Goal: Task Accomplishment & Management: Manage account settings

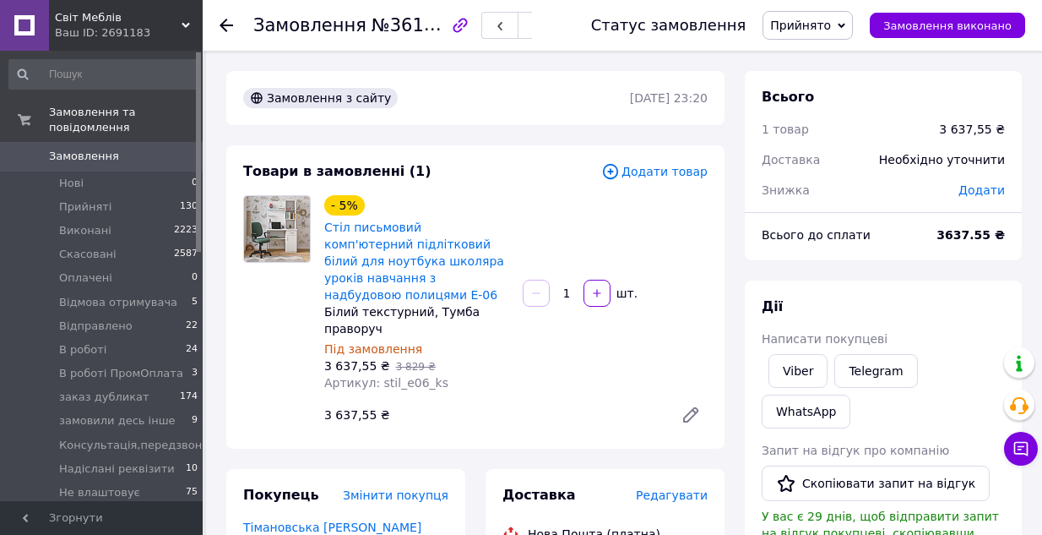
click at [62, 149] on span "Замовлення" at bounding box center [84, 156] width 70 height 15
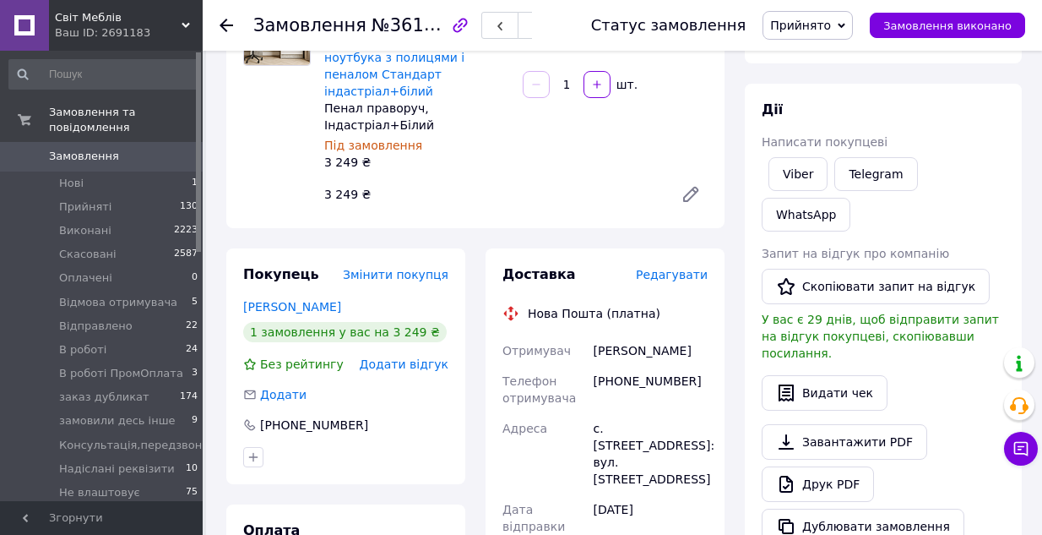
scroll to position [169, 0]
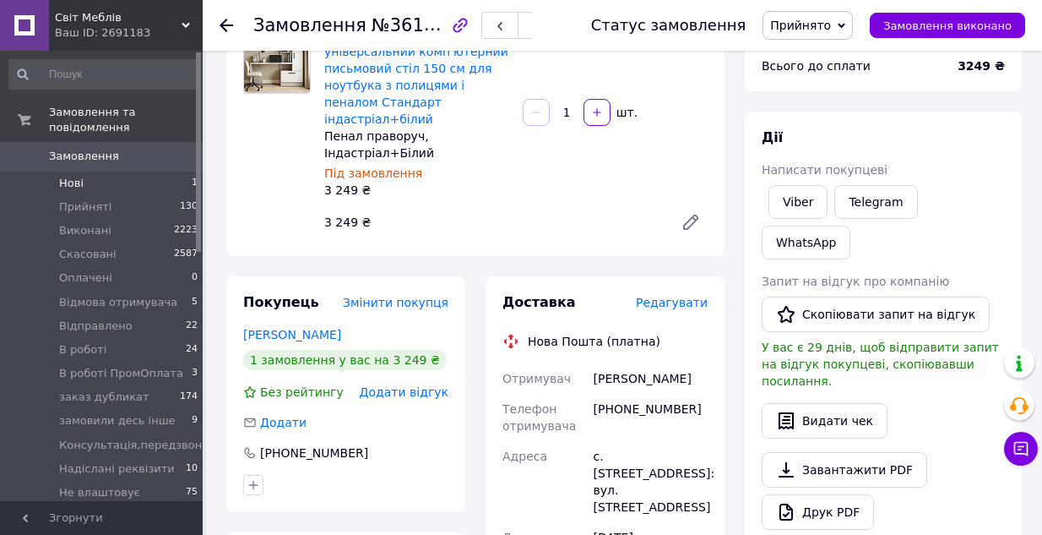
click at [83, 171] on li "Нові 1" at bounding box center [104, 183] width 208 height 24
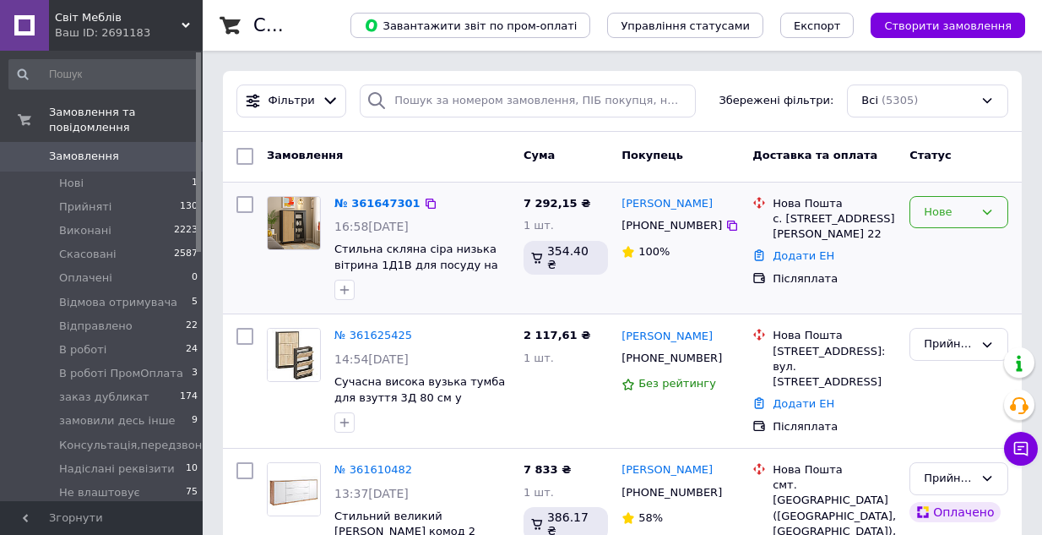
click at [987, 211] on icon at bounding box center [988, 212] width 14 height 14
click at [963, 242] on li "Прийнято" at bounding box center [959, 246] width 97 height 31
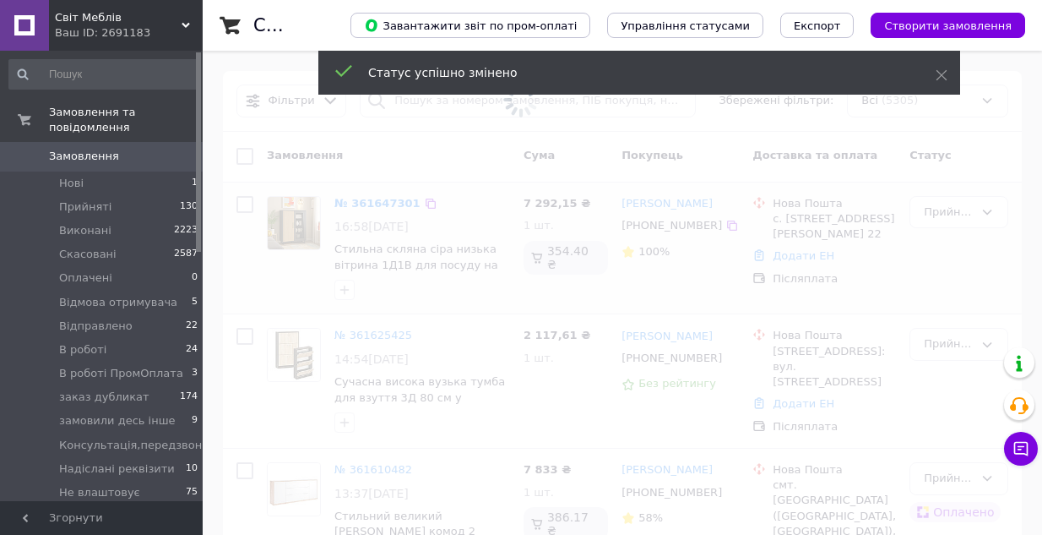
click at [450, 253] on span at bounding box center [521, 267] width 1042 height 535
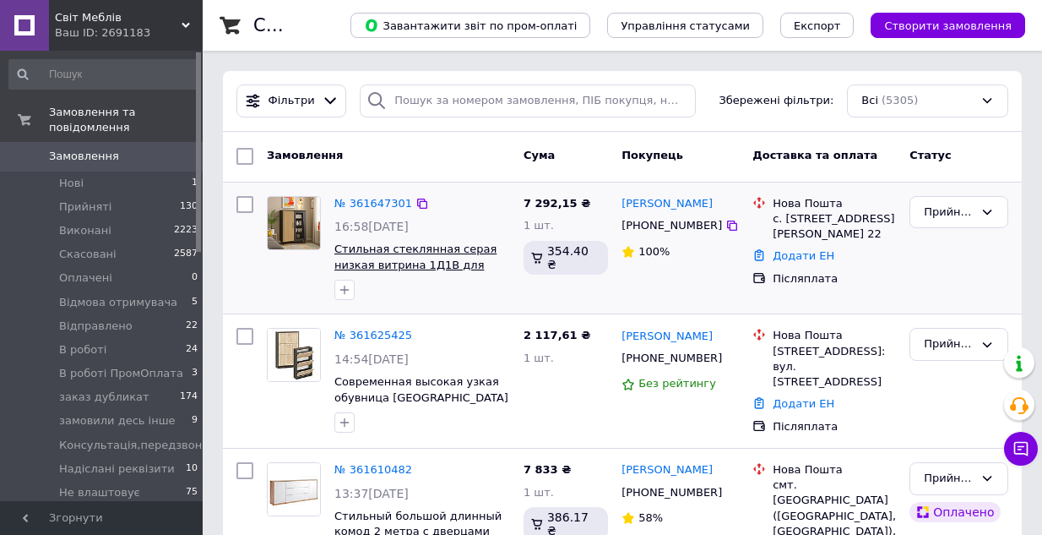
click at [460, 256] on span "Стильная стеклянная серая низкая витрина 1Д1В для посуды на ножках лофт в гости…" at bounding box center [420, 279] width 173 height 75
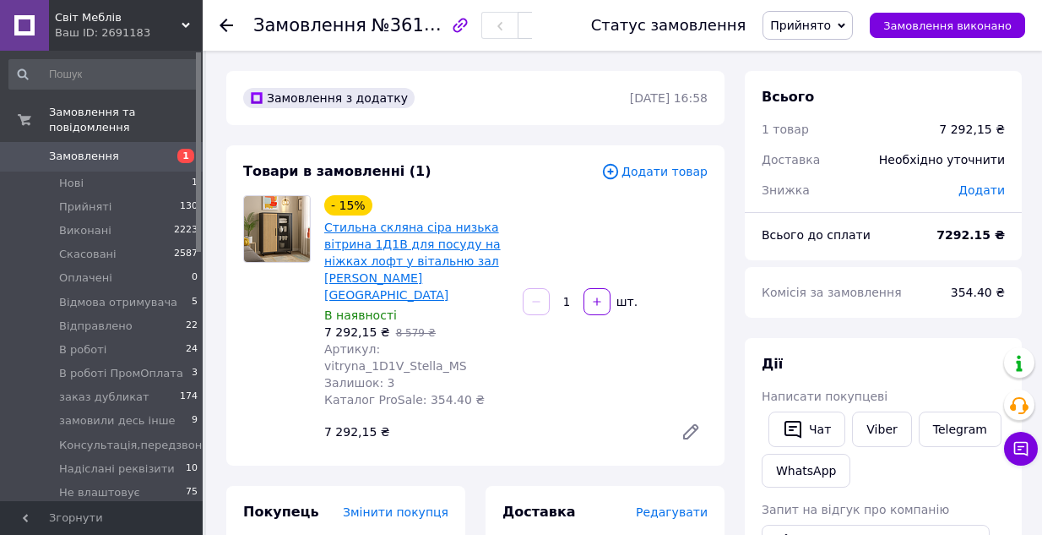
click at [443, 248] on link "Стильна скляна сіра низька вітрина 1Д1В для посуду на ніжках лофт у вітальню за…" at bounding box center [412, 260] width 177 height 81
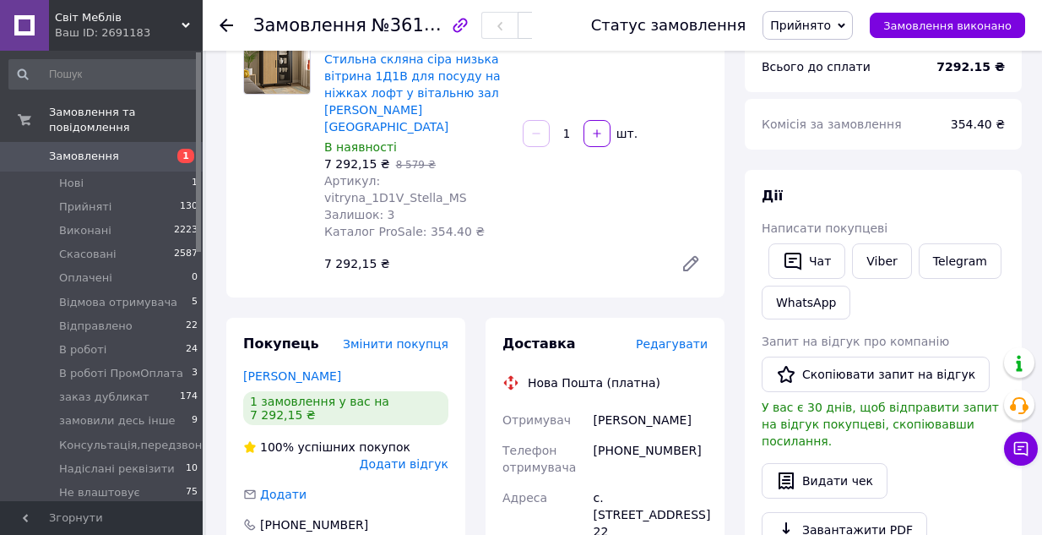
scroll to position [169, 0]
click at [113, 149] on span "Замовлення" at bounding box center [102, 156] width 107 height 15
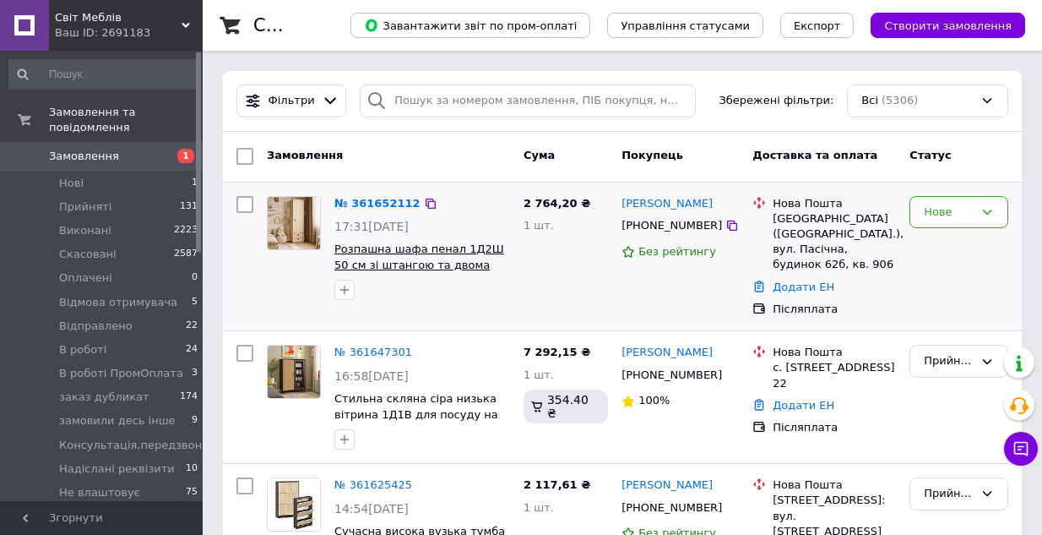
click at [436, 245] on span "Розпашна шафа пенал 1Д2Ш 50 см зі штангою та двома шухлядами для одягу в дитячу…" at bounding box center [419, 279] width 170 height 75
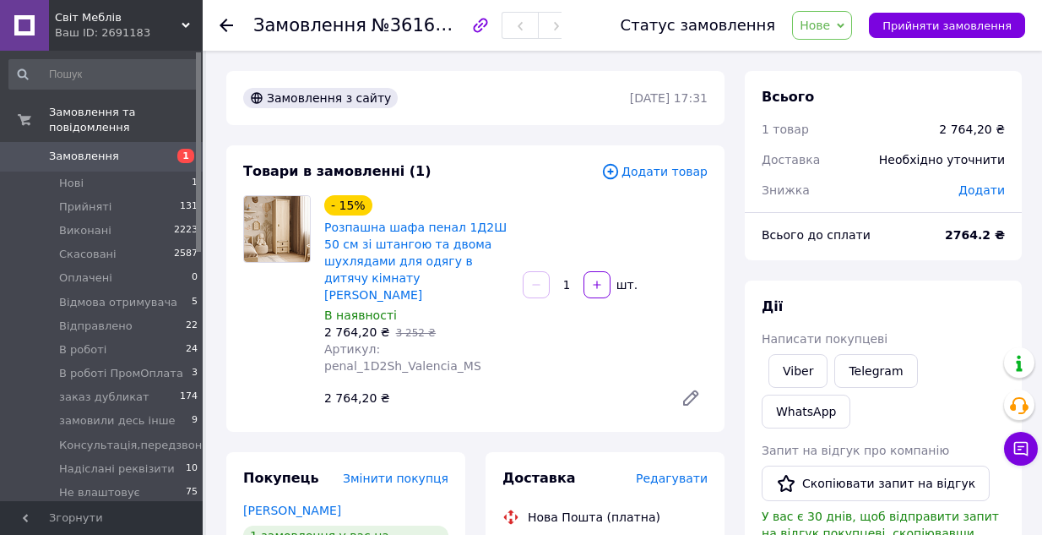
click at [104, 149] on span "Замовлення" at bounding box center [84, 156] width 70 height 15
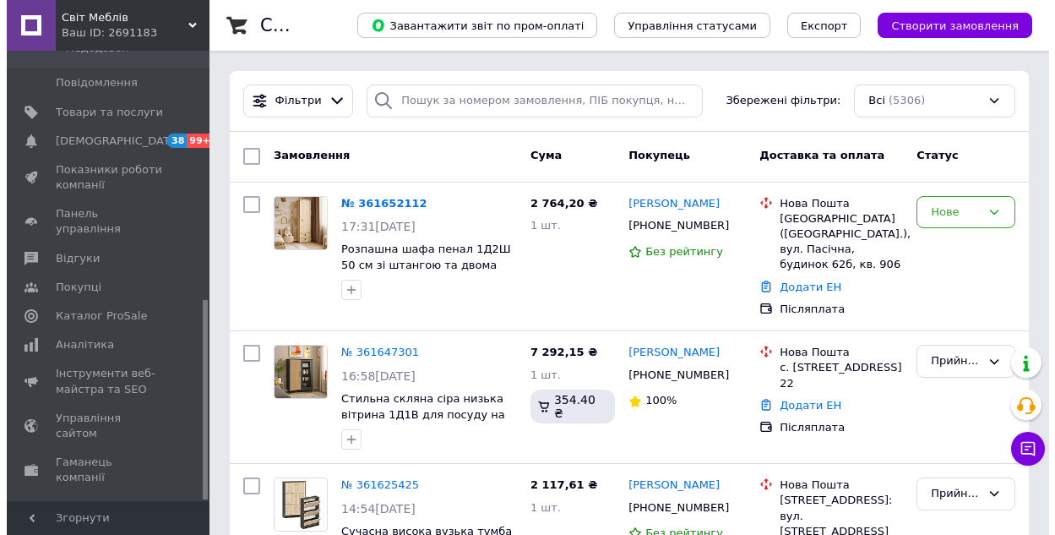
scroll to position [563, 0]
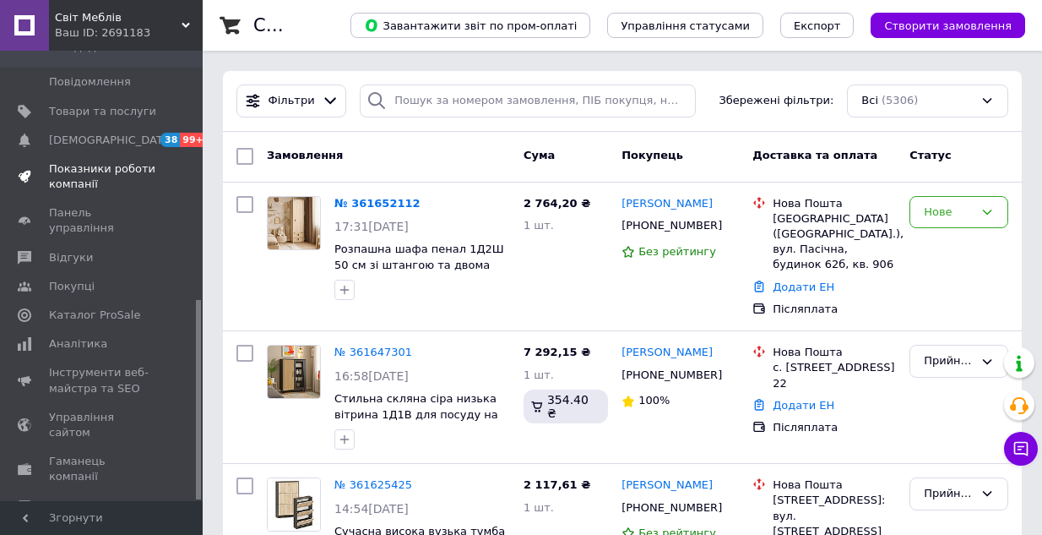
click at [108, 161] on span "Показники роботи компанії" at bounding box center [102, 176] width 107 height 30
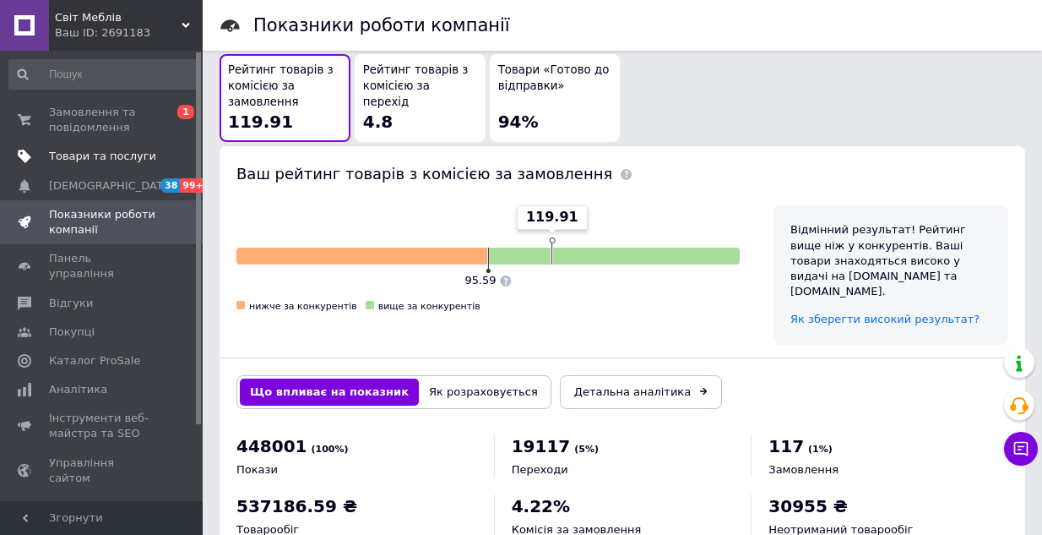
click at [89, 160] on span "Товари та послуги" at bounding box center [102, 156] width 107 height 15
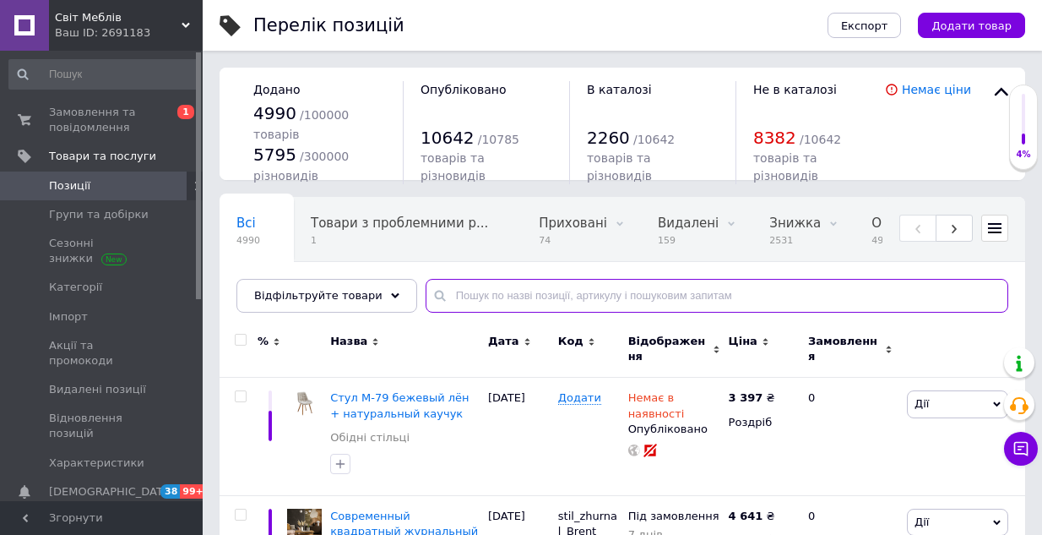
click at [460, 296] on input "text" at bounding box center [717, 296] width 583 height 34
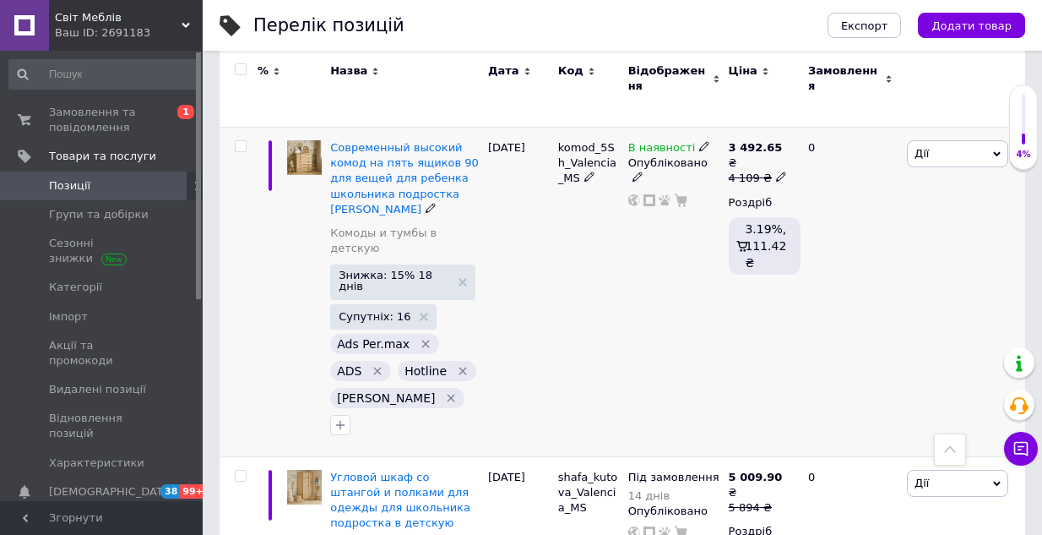
scroll to position [591, 0]
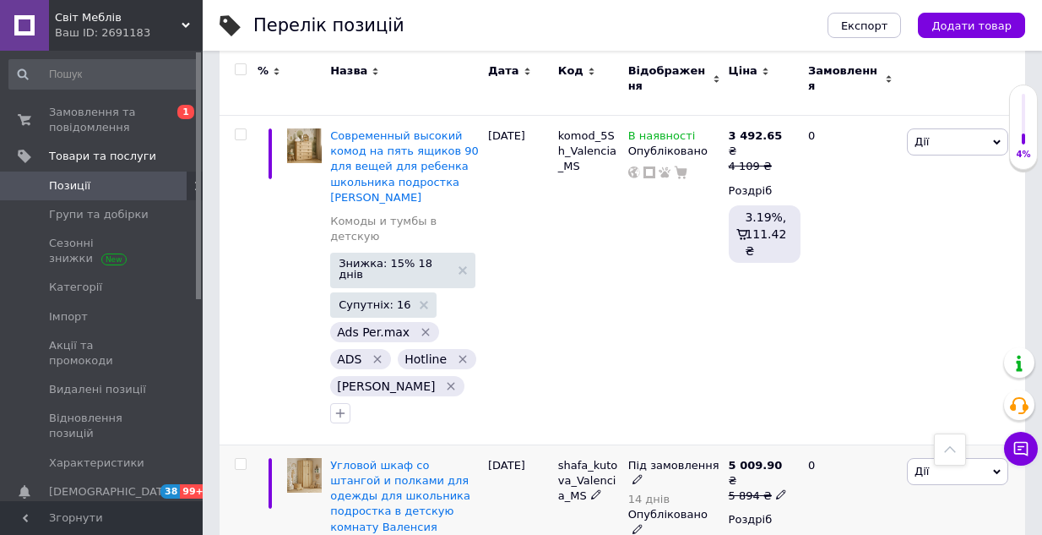
type input "валенсія"
click at [637, 474] on icon at bounding box center [638, 479] width 10 height 10
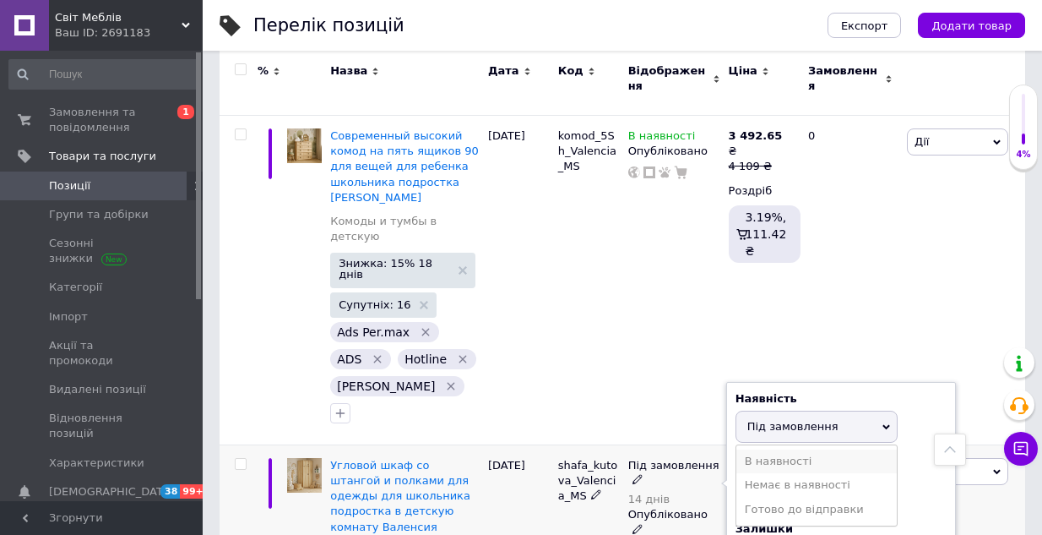
click at [770, 449] on li "В наявності" at bounding box center [817, 461] width 160 height 24
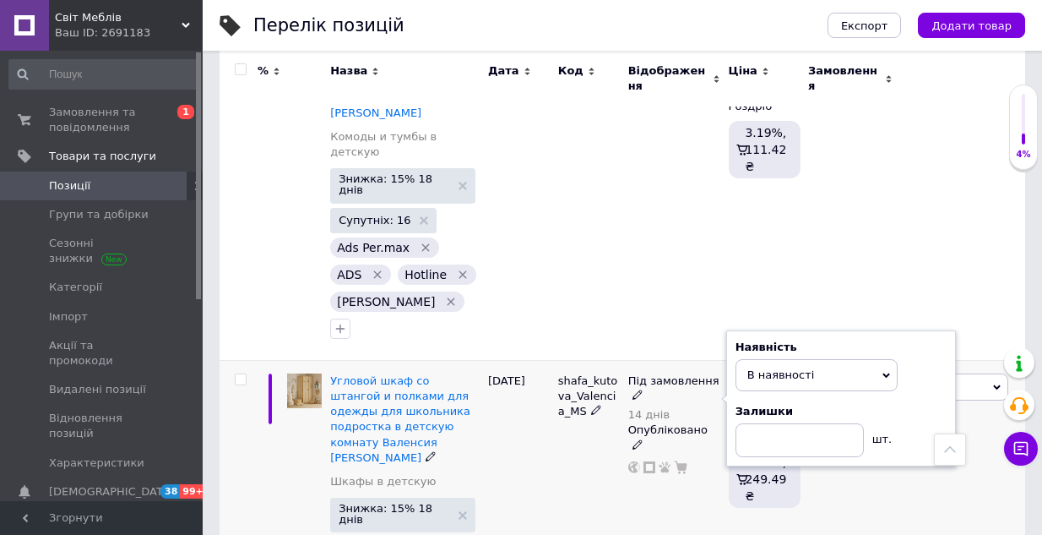
click at [674, 410] on div "Під замовлення 14 днів Наявність В наявності Немає в наявності Під замовлення Г…" at bounding box center [674, 524] width 101 height 329
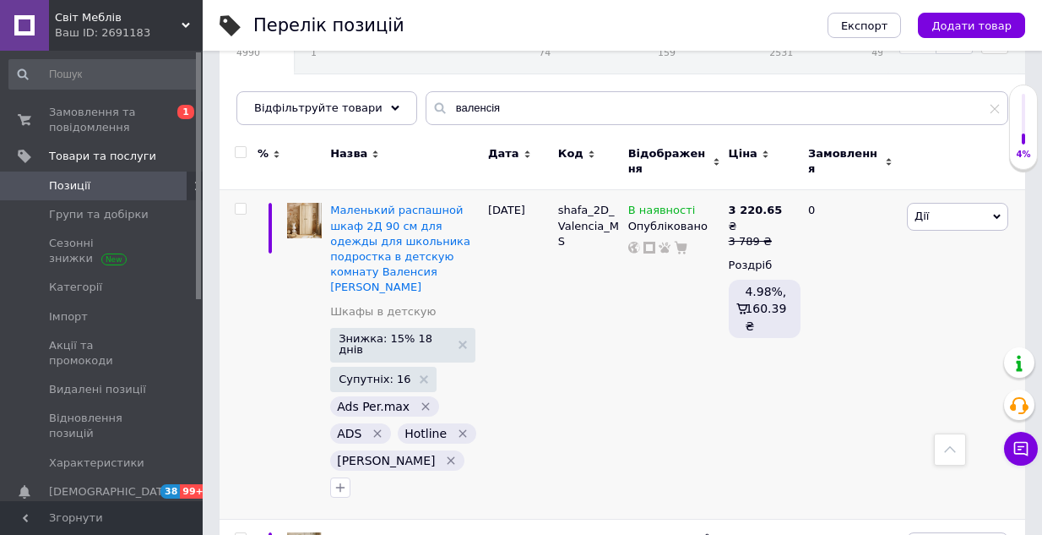
scroll to position [169, 0]
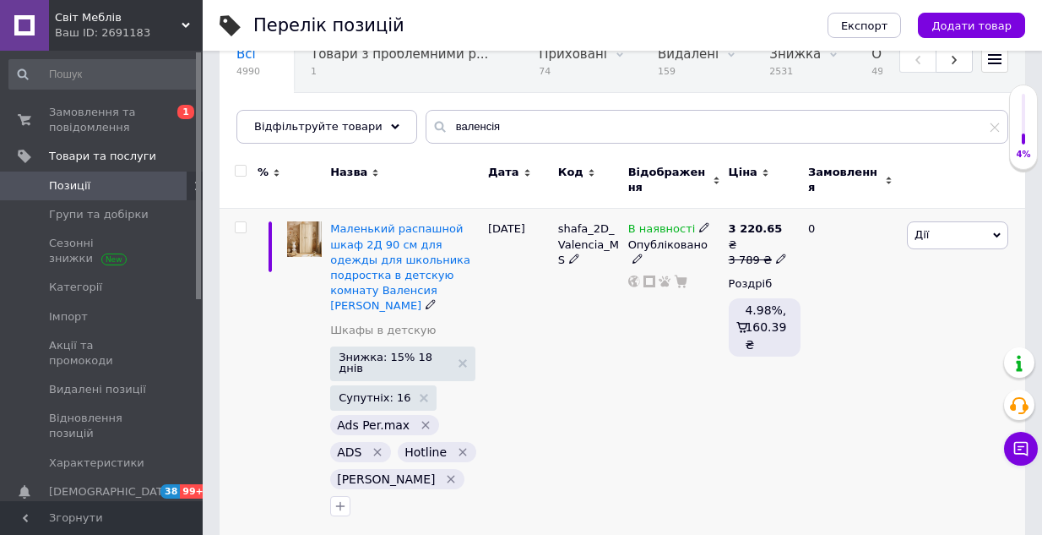
click at [699, 222] on icon at bounding box center [704, 227] width 10 height 10
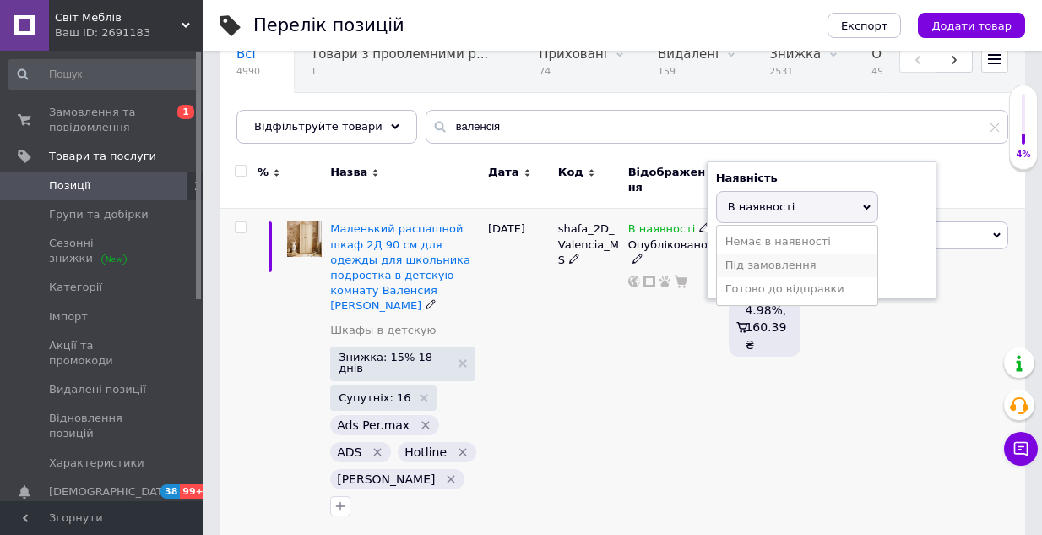
click at [752, 253] on li "Під замовлення" at bounding box center [797, 265] width 160 height 24
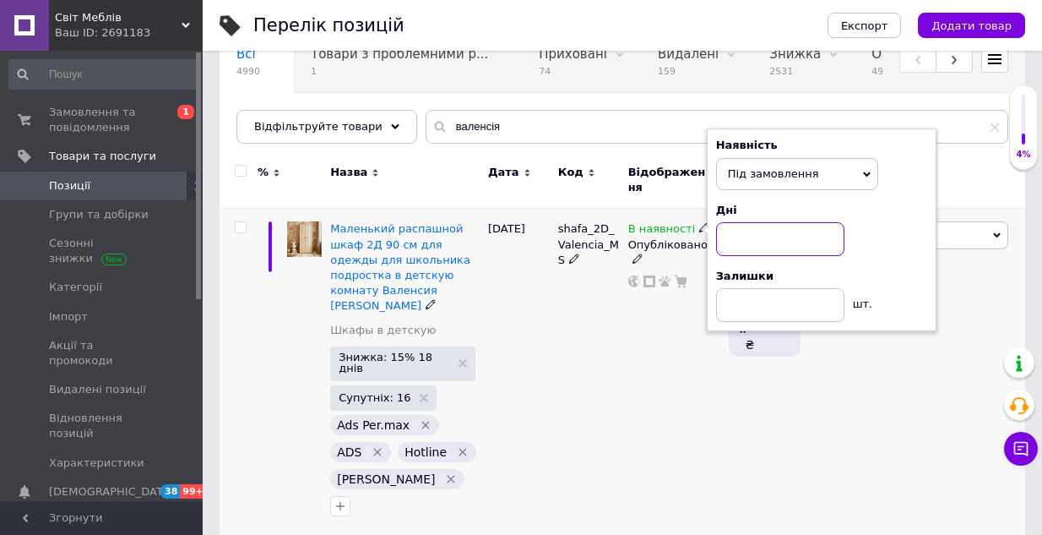
click at [770, 223] on input at bounding box center [780, 239] width 128 height 34
type input "28"
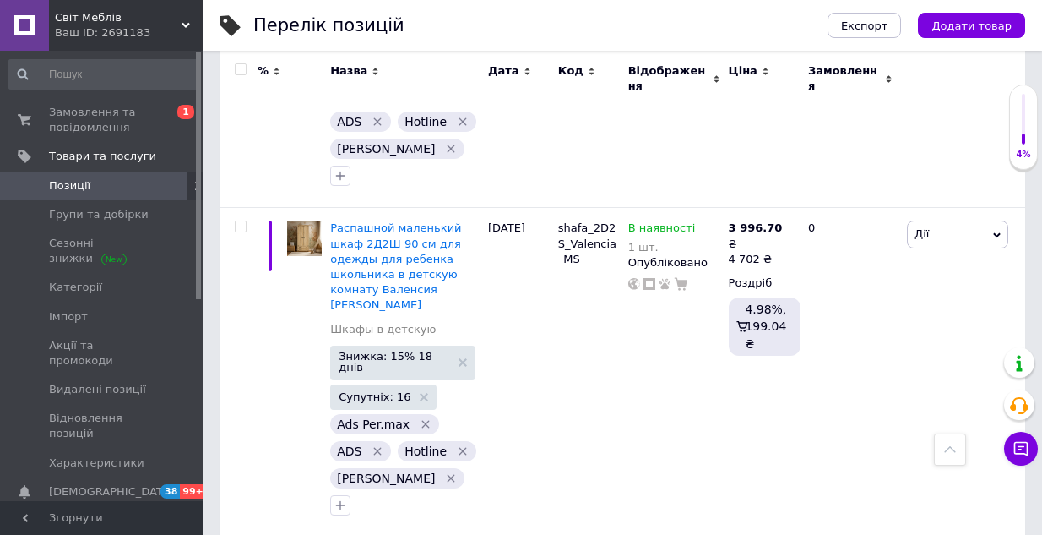
scroll to position [1182, 0]
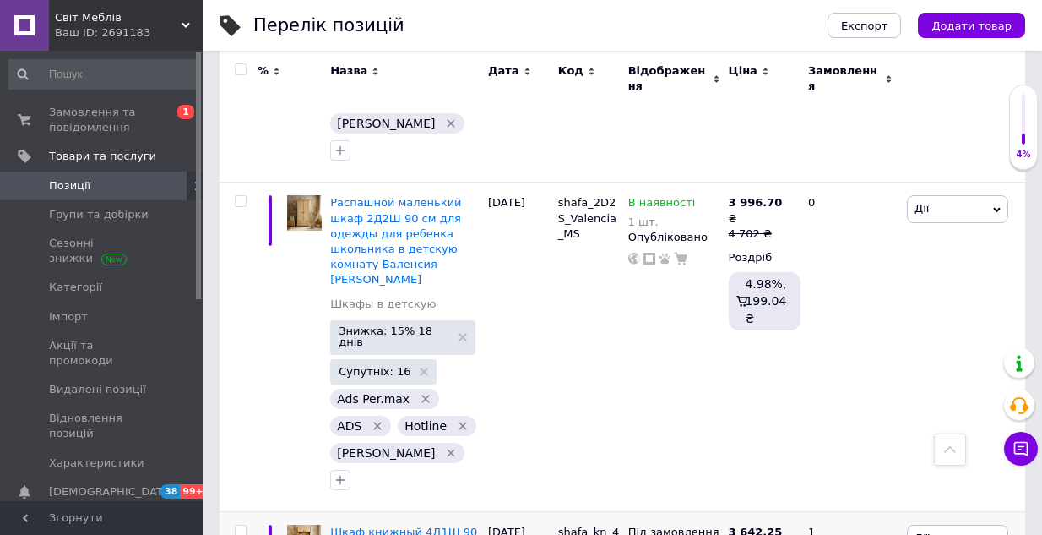
click at [762, 517] on li "В наявності" at bounding box center [817, 529] width 160 height 24
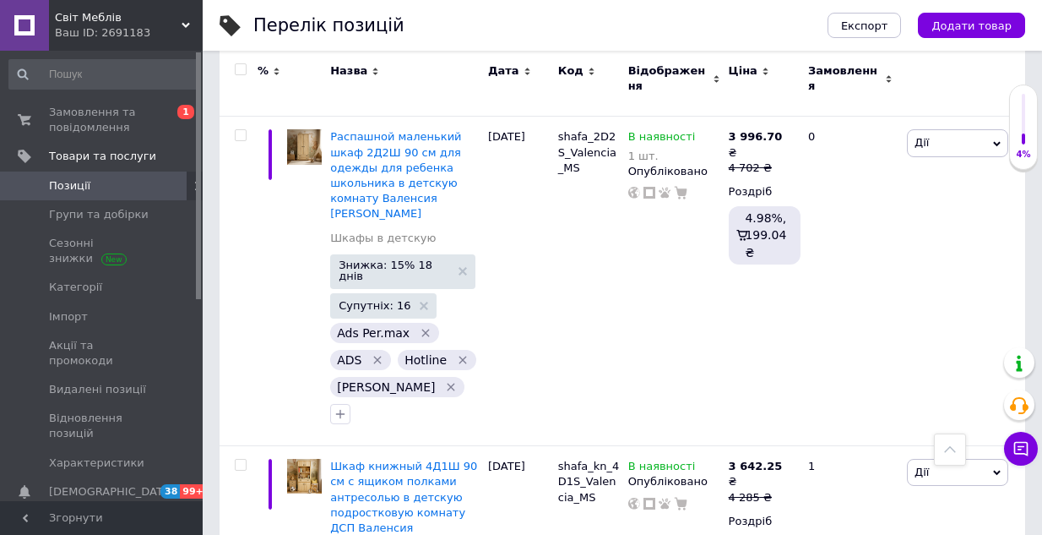
scroll to position [1520, 0]
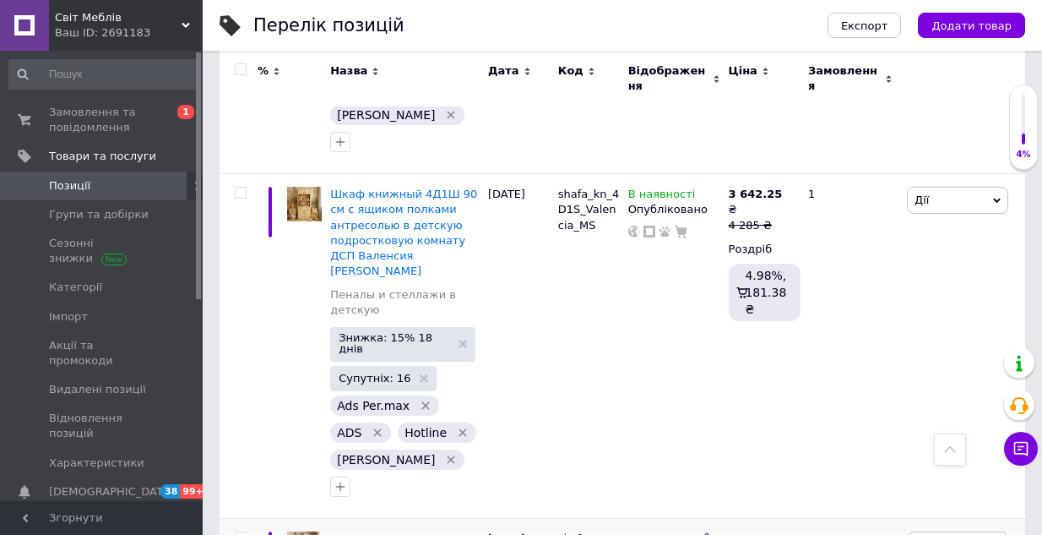
click at [699, 531] on span at bounding box center [704, 537] width 10 height 12
type input "30"
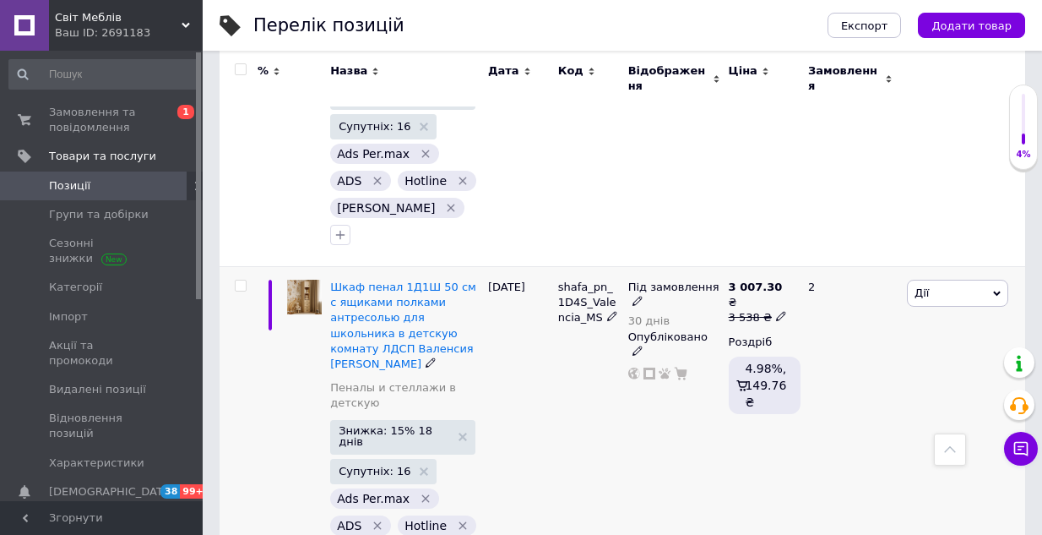
scroll to position [1774, 0]
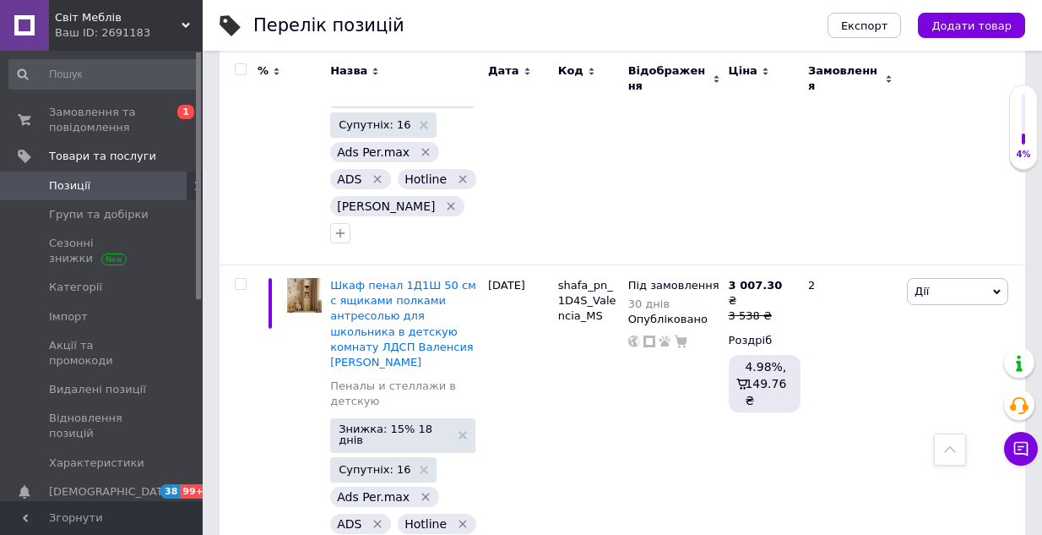
type input "30"
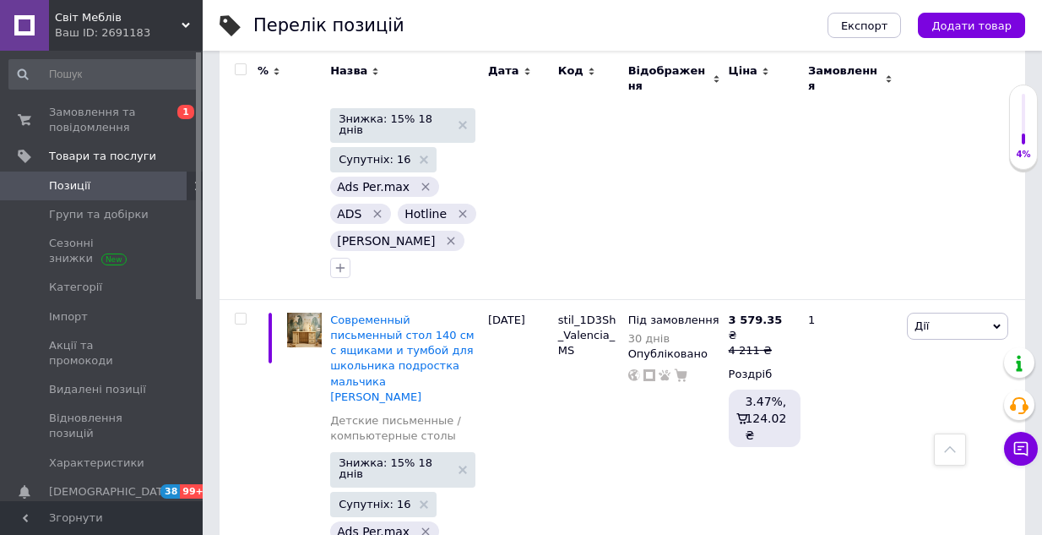
scroll to position [2112, 0]
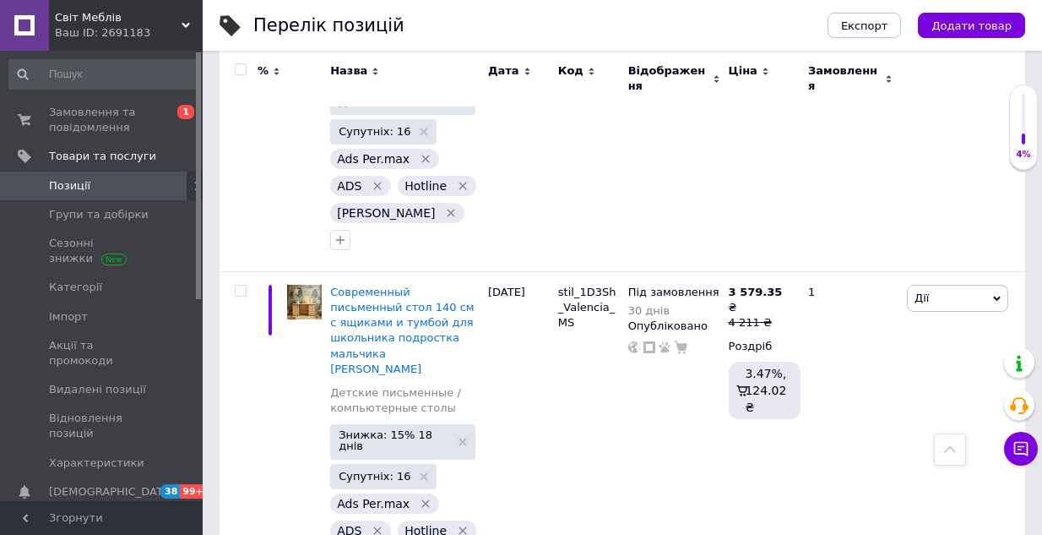
type input "30"
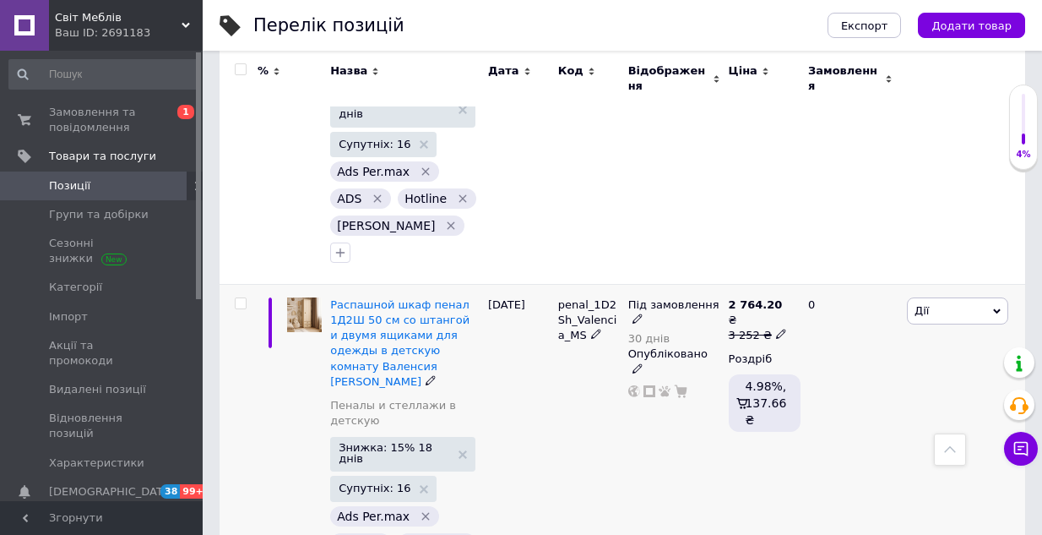
scroll to position [2449, 0]
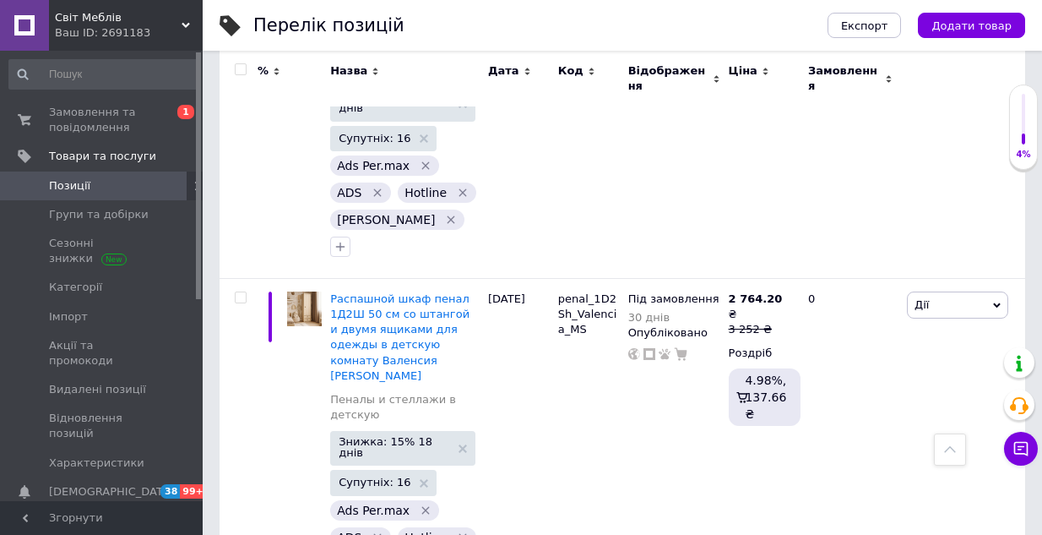
type input "0"
type input "2"
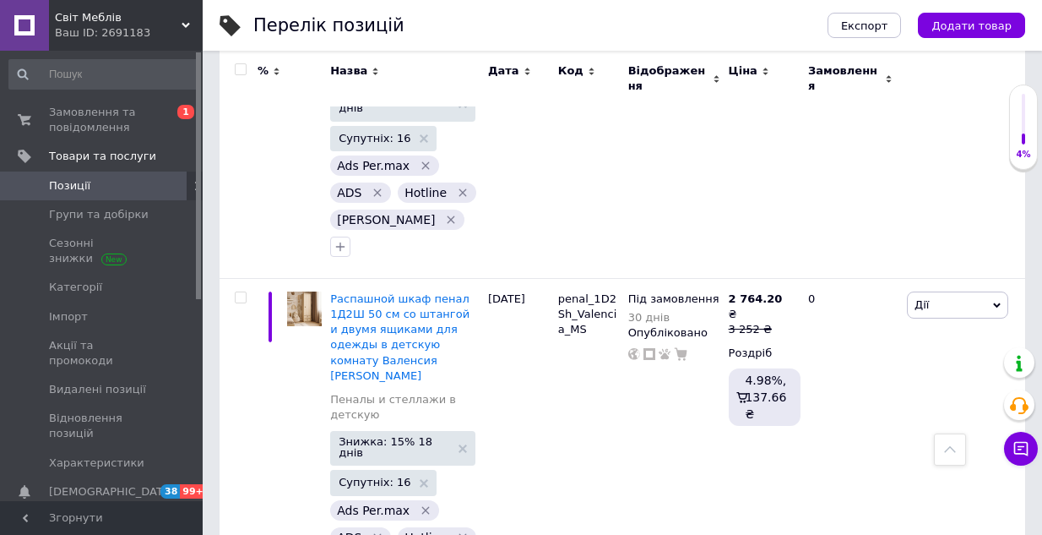
type input "30"
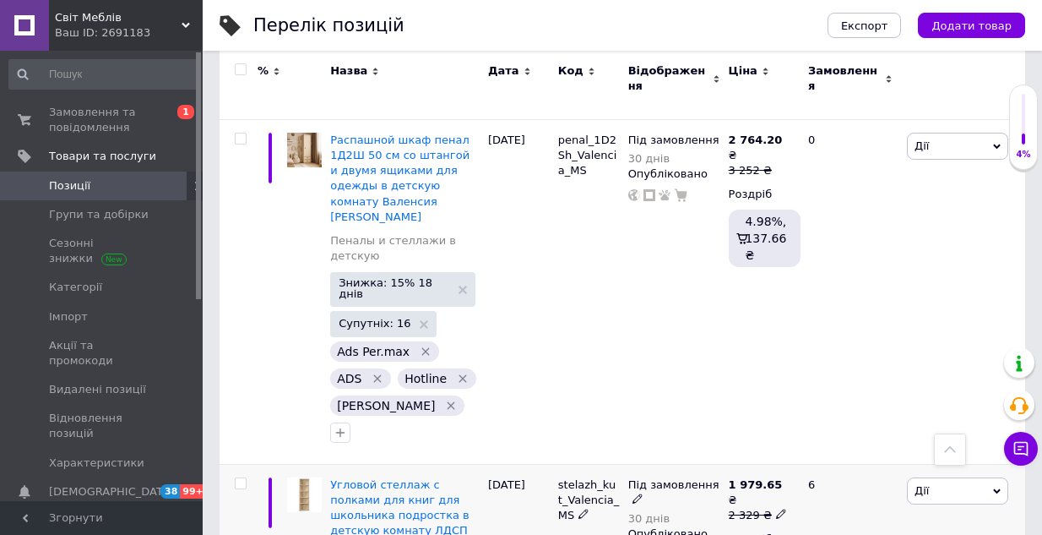
scroll to position [2703, 0]
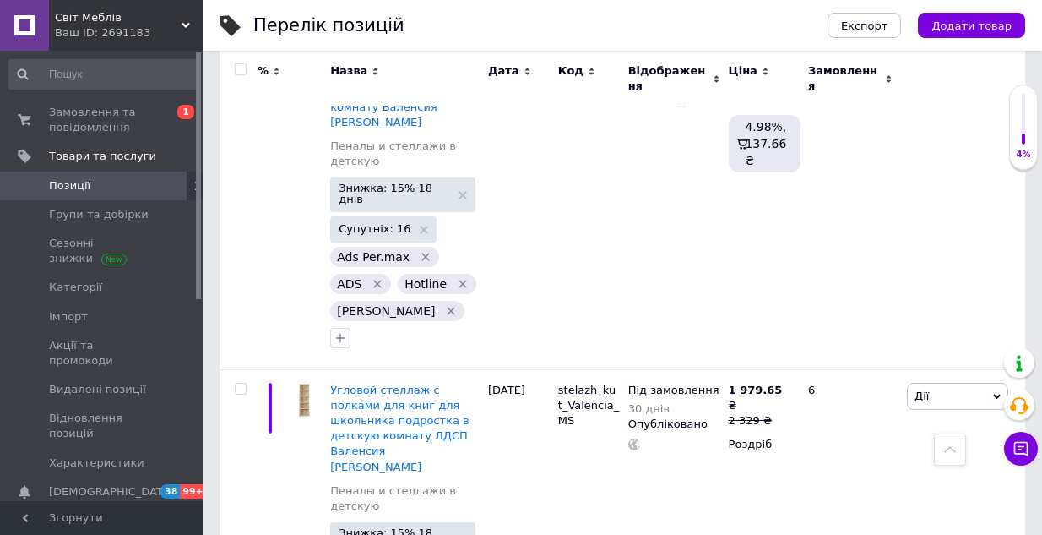
type input "30"
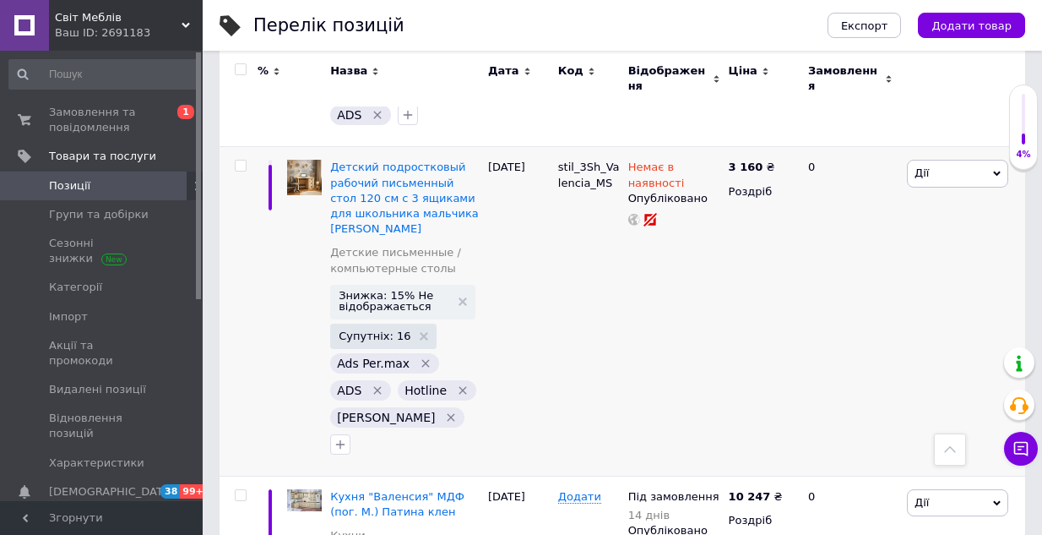
scroll to position [3632, 0]
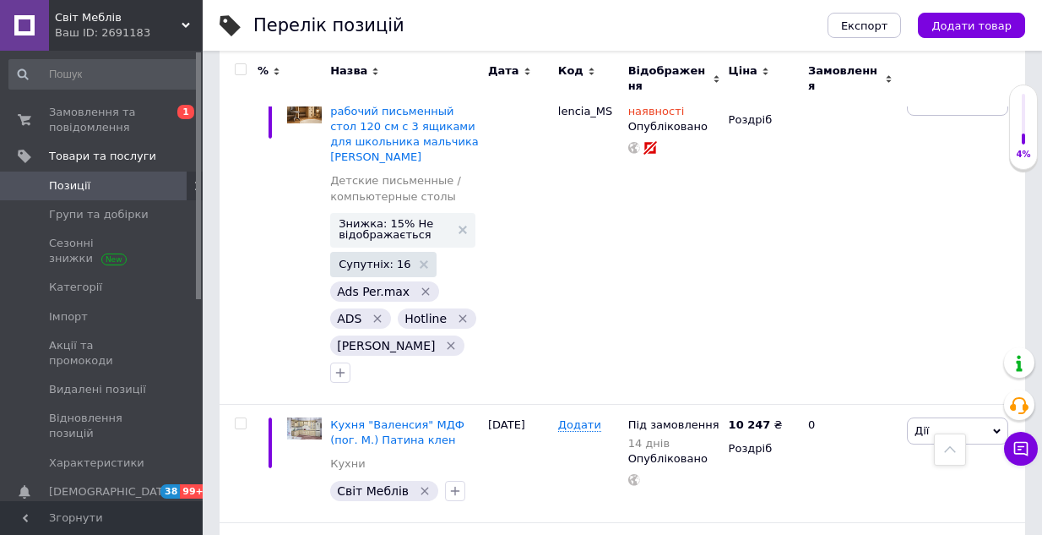
type input "30"
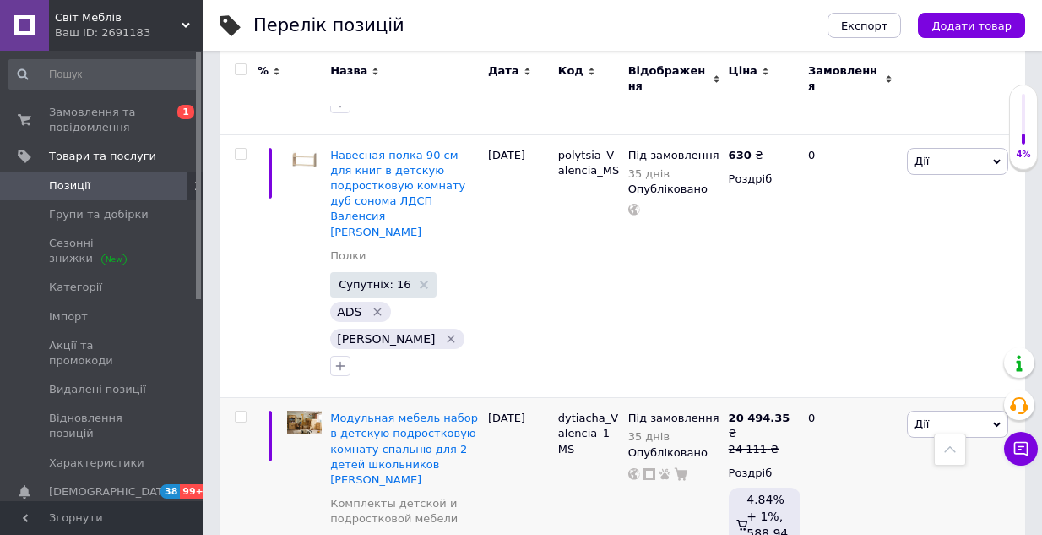
scroll to position [4561, 0]
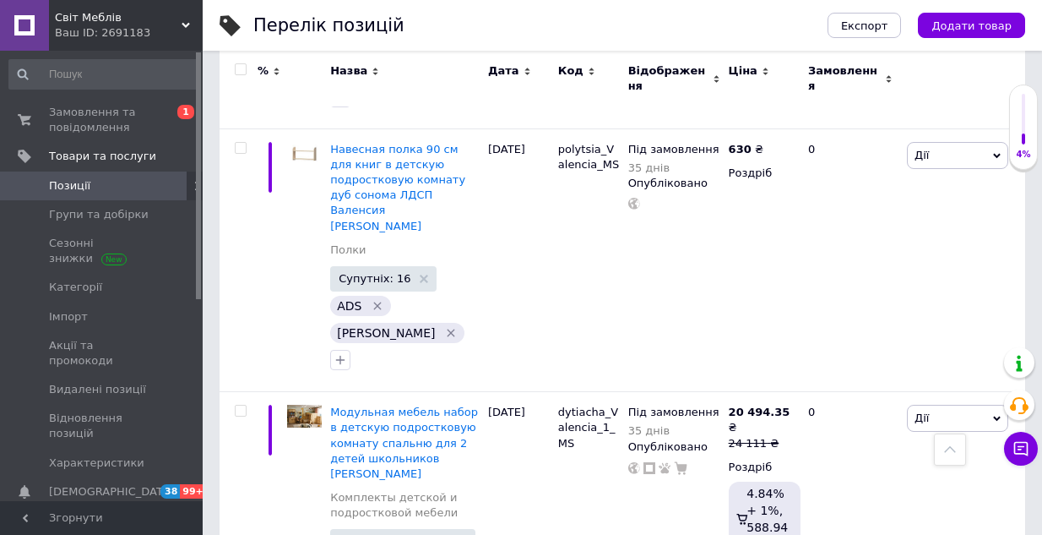
type input "30"
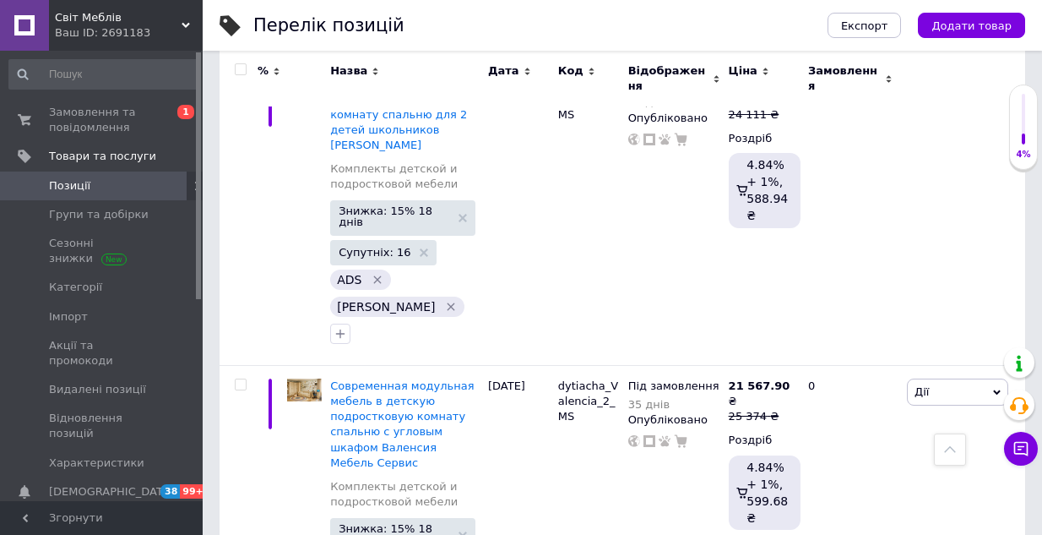
scroll to position [4899, 0]
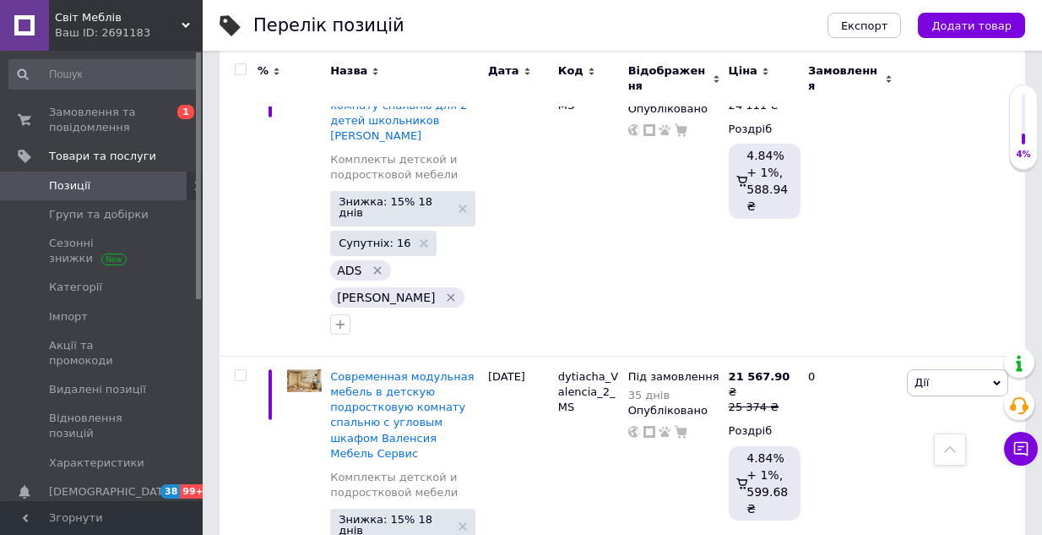
type input "30"
drag, startPoint x: 761, startPoint y: 367, endPoint x: 724, endPoint y: 365, distance: 37.2
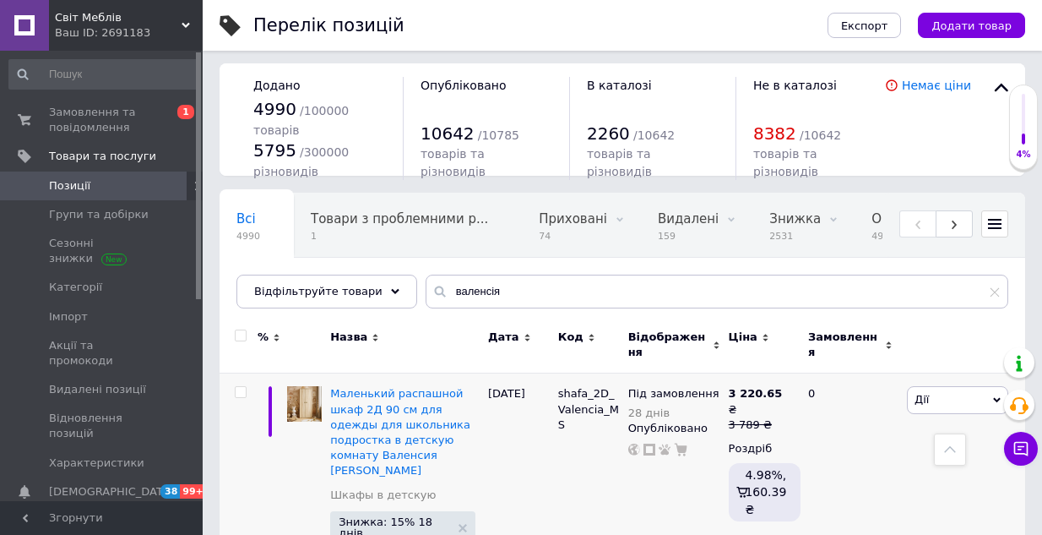
scroll to position [0, 0]
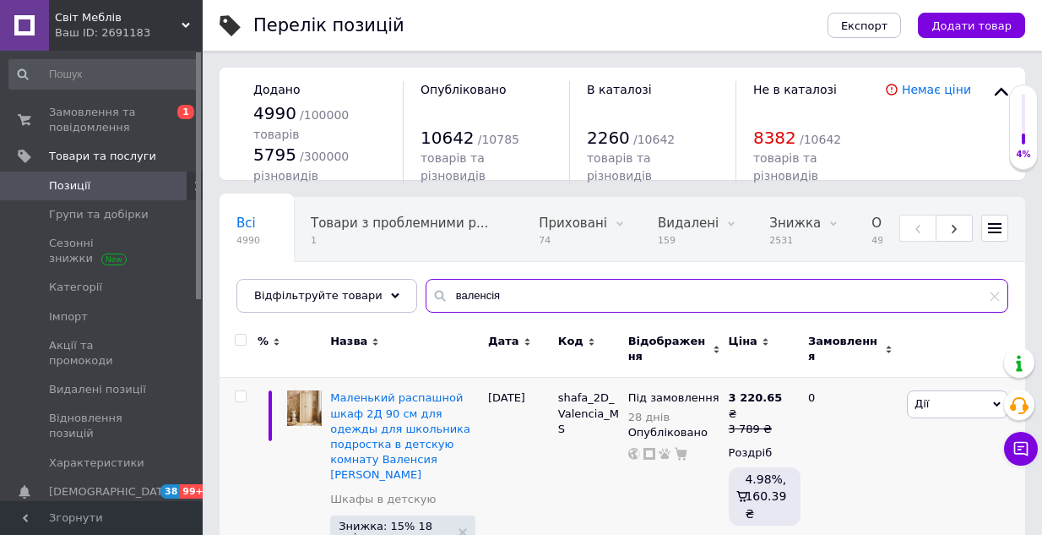
drag, startPoint x: 483, startPoint y: 295, endPoint x: 429, endPoint y: 287, distance: 54.6
click at [429, 287] on input "валенсія" at bounding box center [717, 296] width 583 height 34
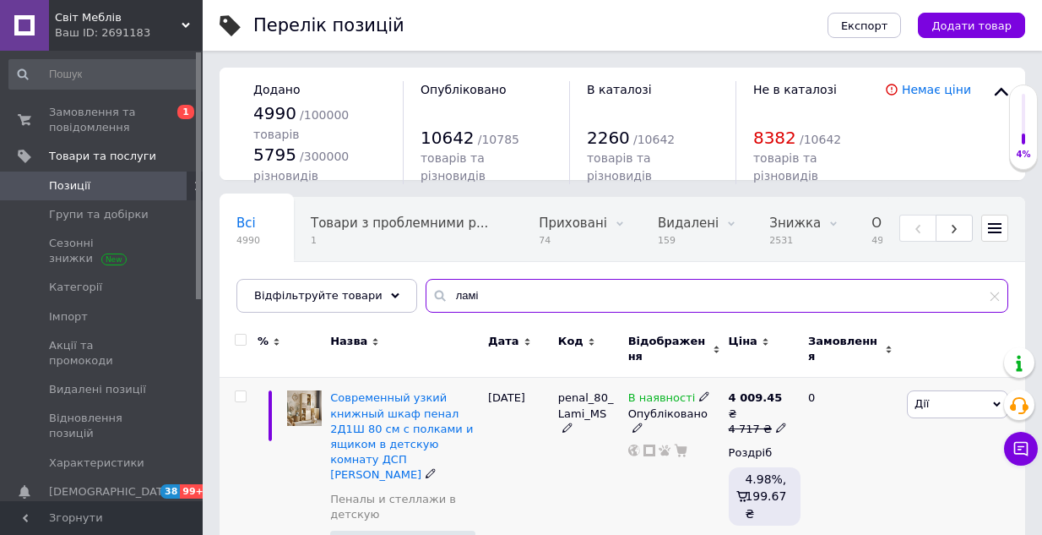
type input "ламі"
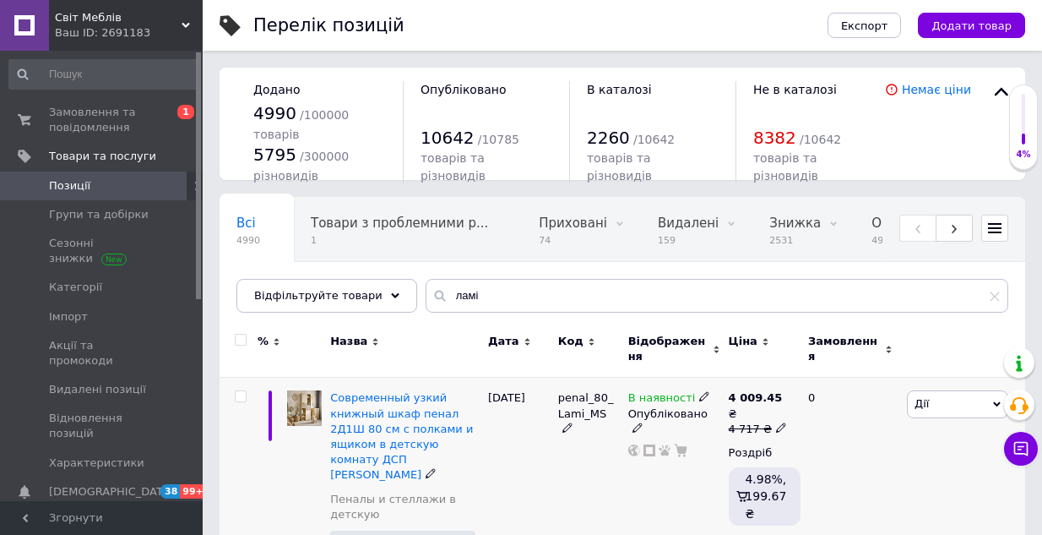
click at [699, 391] on icon at bounding box center [704, 396] width 10 height 10
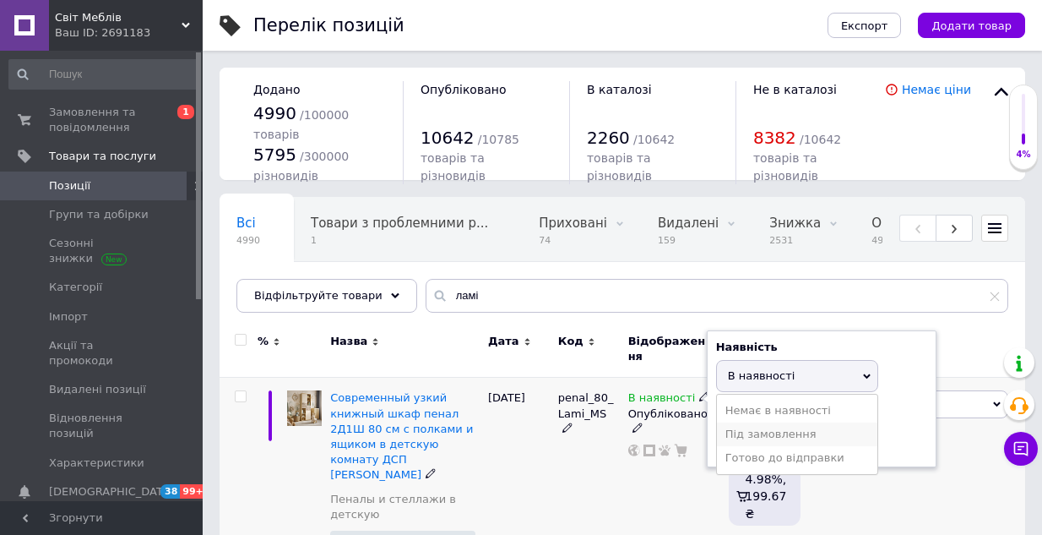
click at [731, 423] on li "Під замовлення" at bounding box center [797, 434] width 160 height 24
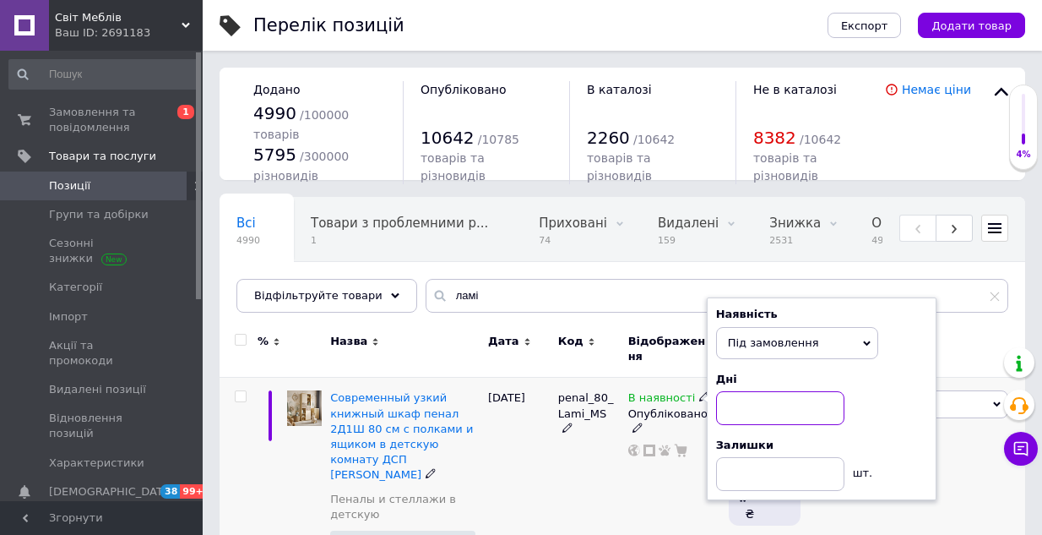
click at [734, 402] on input at bounding box center [780, 408] width 128 height 34
type input "30"
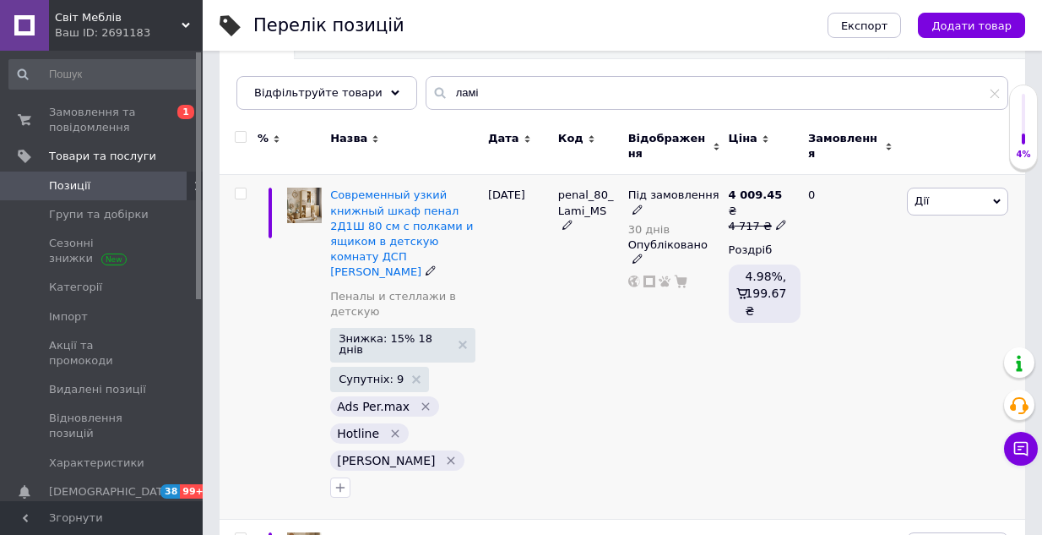
scroll to position [253, 0]
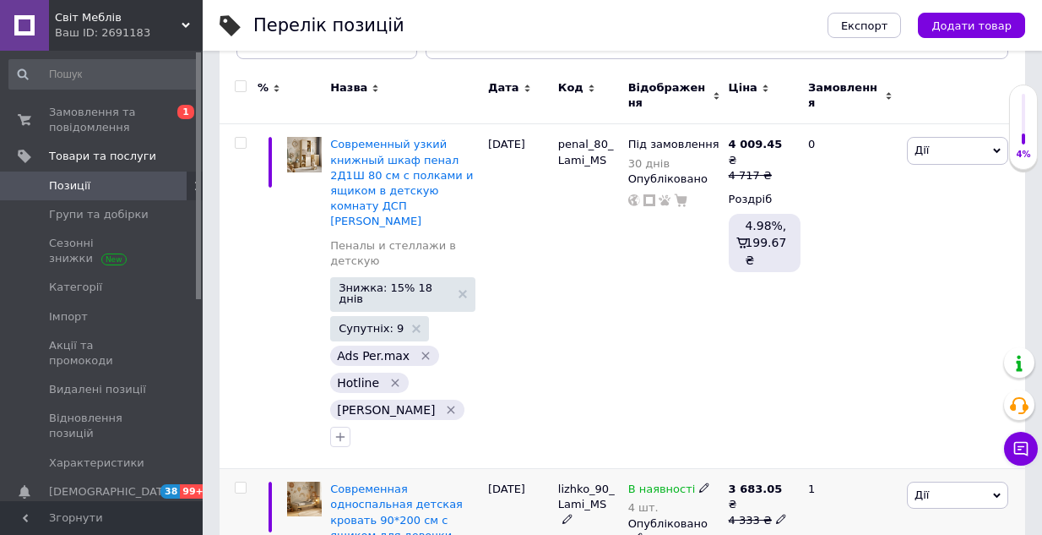
click at [699, 482] on icon at bounding box center [704, 487] width 10 height 10
click at [754, 523] on li "Під замовлення" at bounding box center [797, 535] width 160 height 24
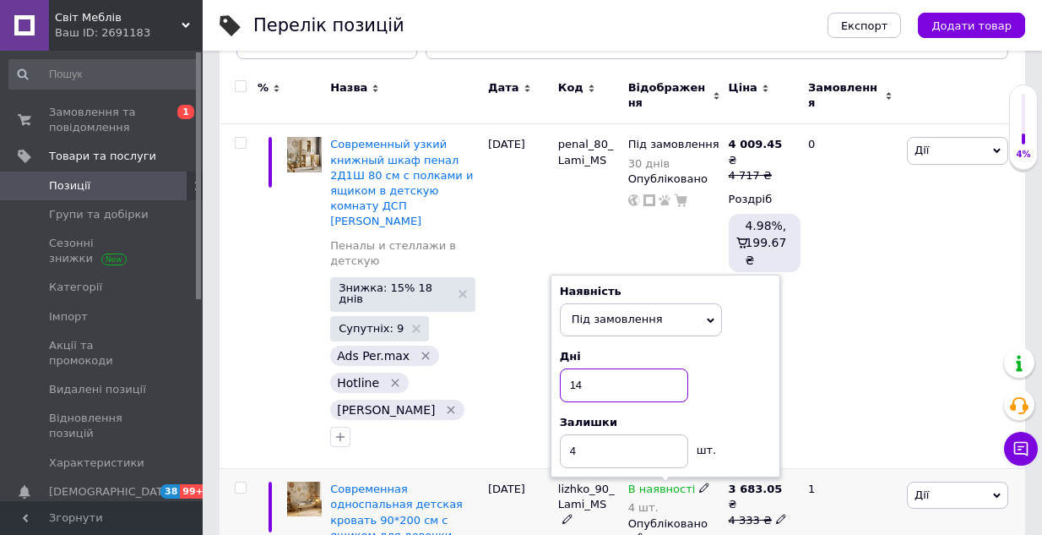
drag, startPoint x: 618, startPoint y: 328, endPoint x: 553, endPoint y: 315, distance: 66.3
click at [553, 315] on div "Наявність Під замовлення В наявності Немає в наявності Готово до відправки Дні …" at bounding box center [666, 376] width 230 height 203
type input "30"
drag, startPoint x: 597, startPoint y: 394, endPoint x: 563, endPoint y: 383, distance: 36.1
click at [563, 434] on input "4" at bounding box center [624, 451] width 128 height 34
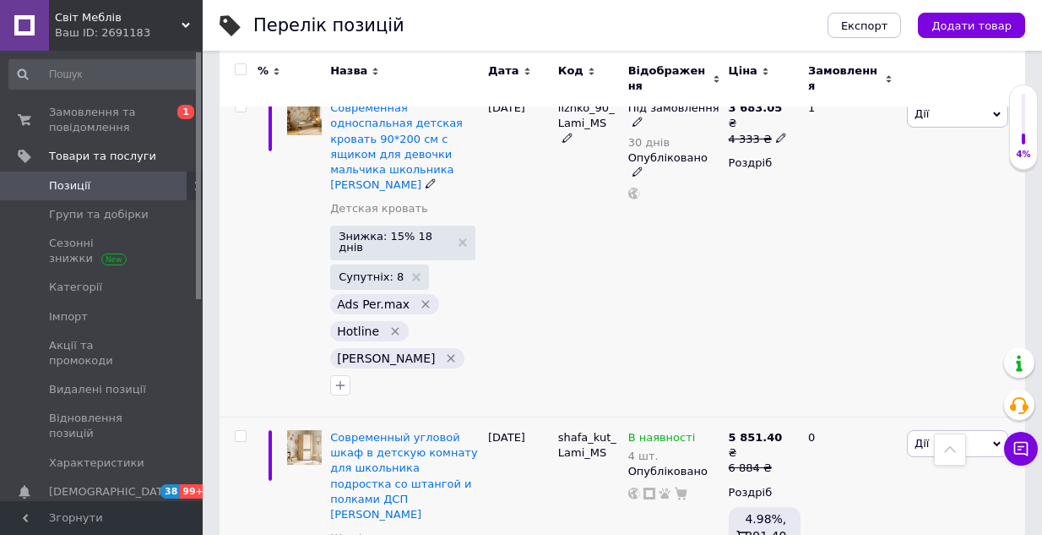
scroll to position [676, 0]
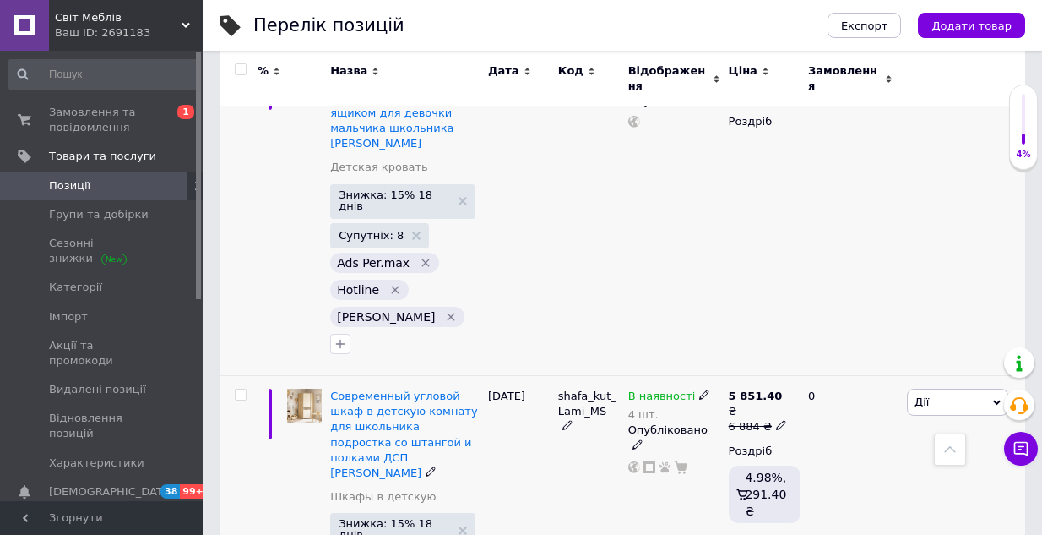
click at [699, 390] on use at bounding box center [703, 394] width 9 height 9
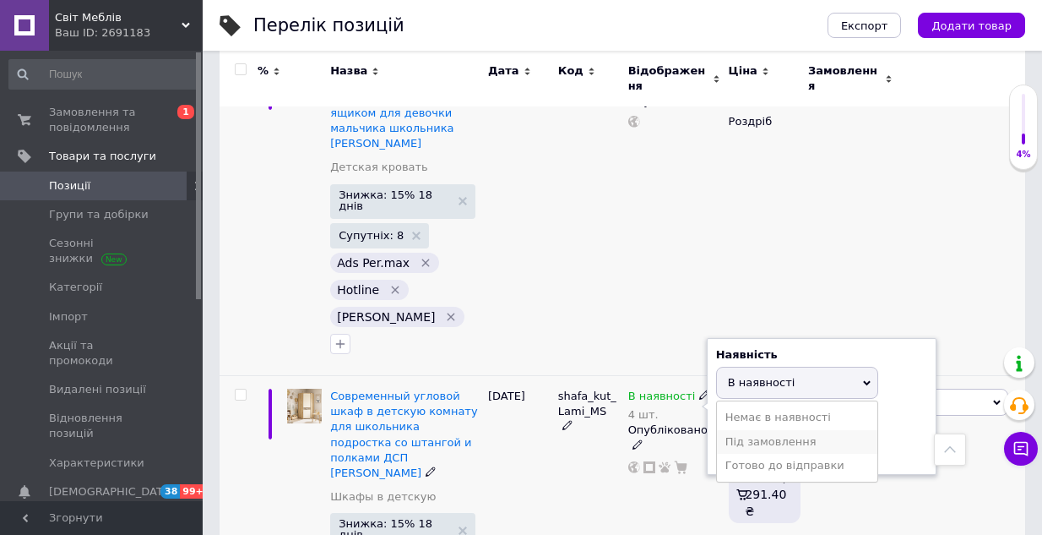
click at [749, 430] on li "Під замовлення" at bounding box center [797, 442] width 160 height 24
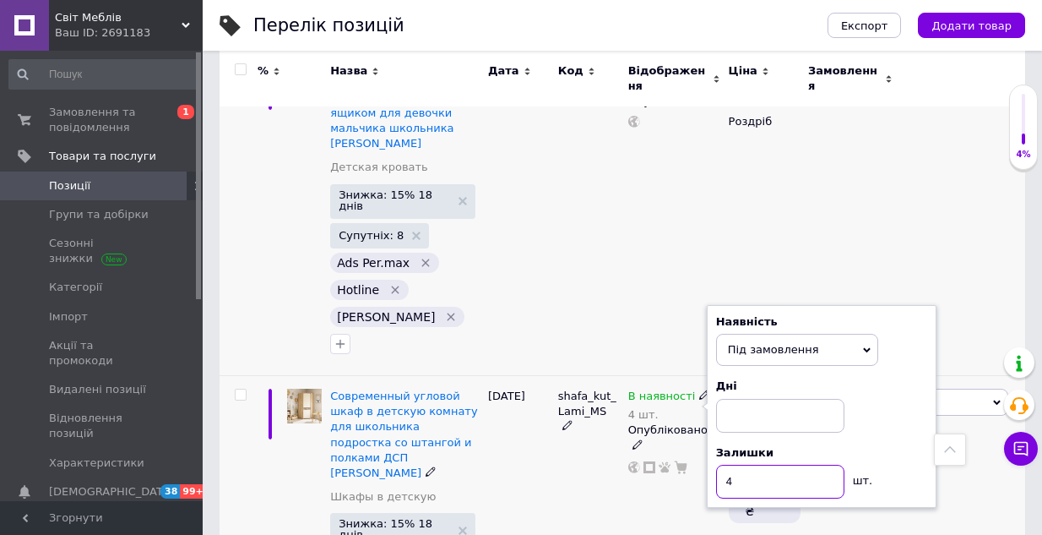
drag, startPoint x: 743, startPoint y: 367, endPoint x: 722, endPoint y: 367, distance: 21.1
click at [722, 465] on input "4" at bounding box center [780, 482] width 128 height 34
click at [738, 399] on input at bounding box center [780, 416] width 128 height 34
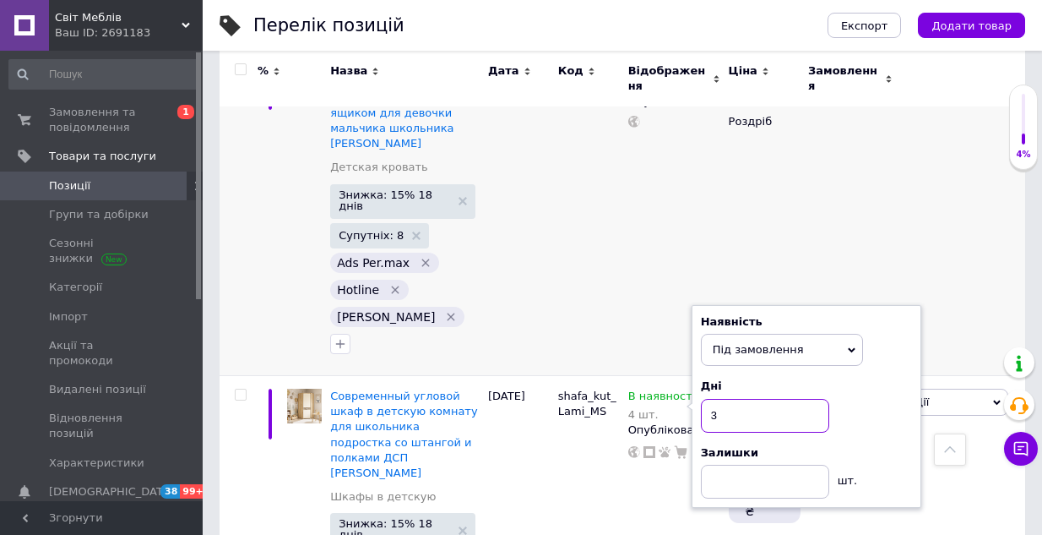
type input "30"
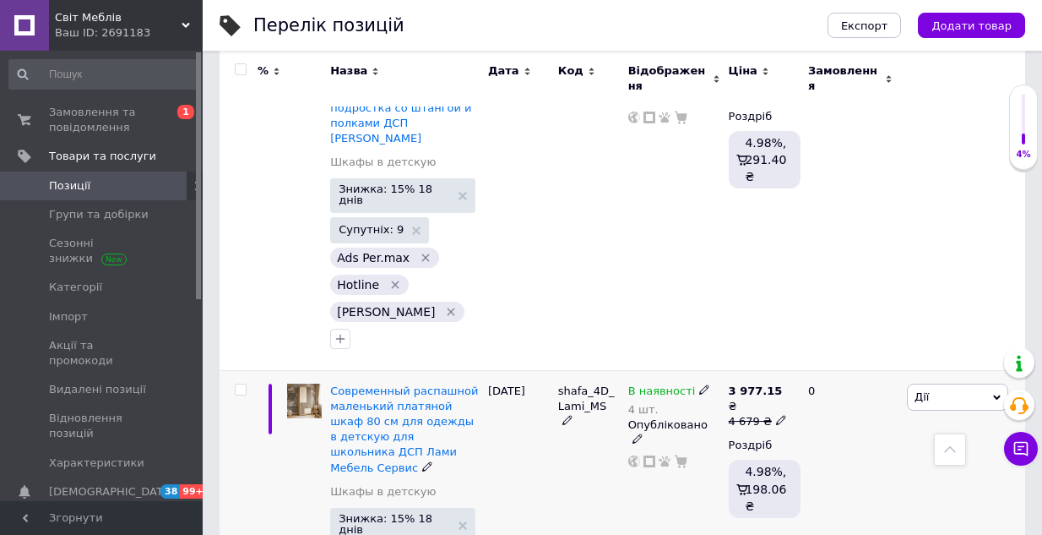
scroll to position [1014, 0]
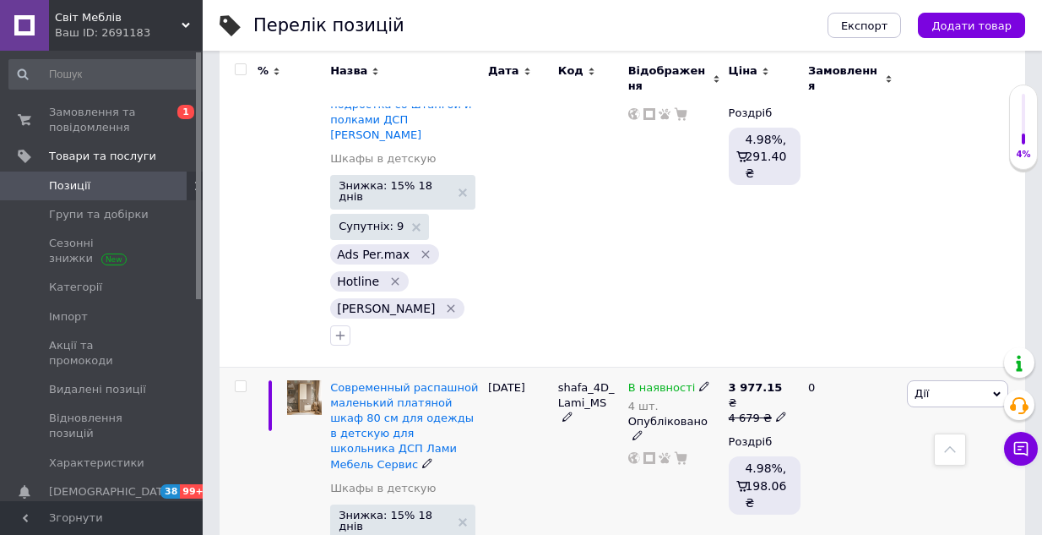
click at [699, 381] on icon at bounding box center [704, 386] width 10 height 10
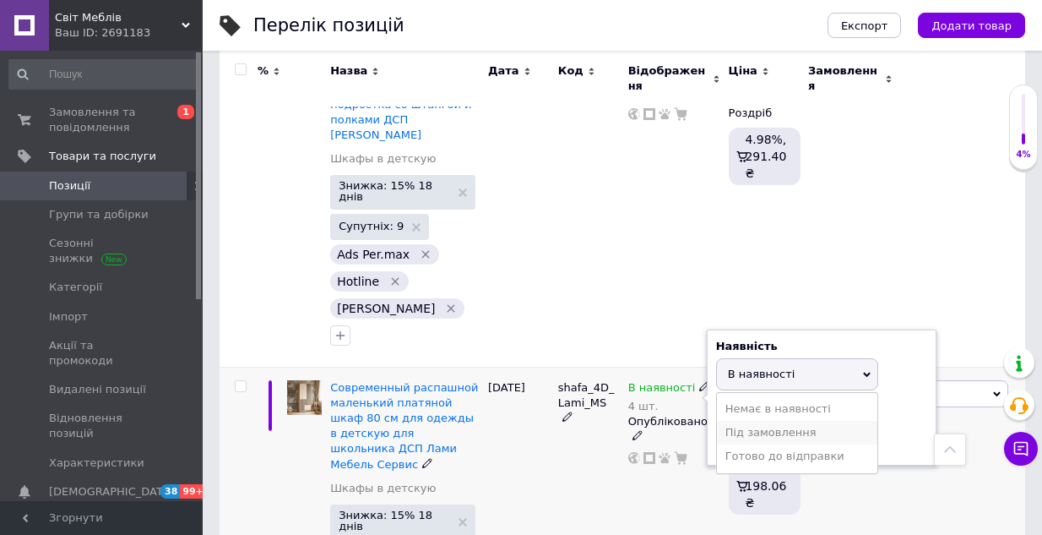
click at [758, 421] on li "Під замовлення" at bounding box center [797, 433] width 160 height 24
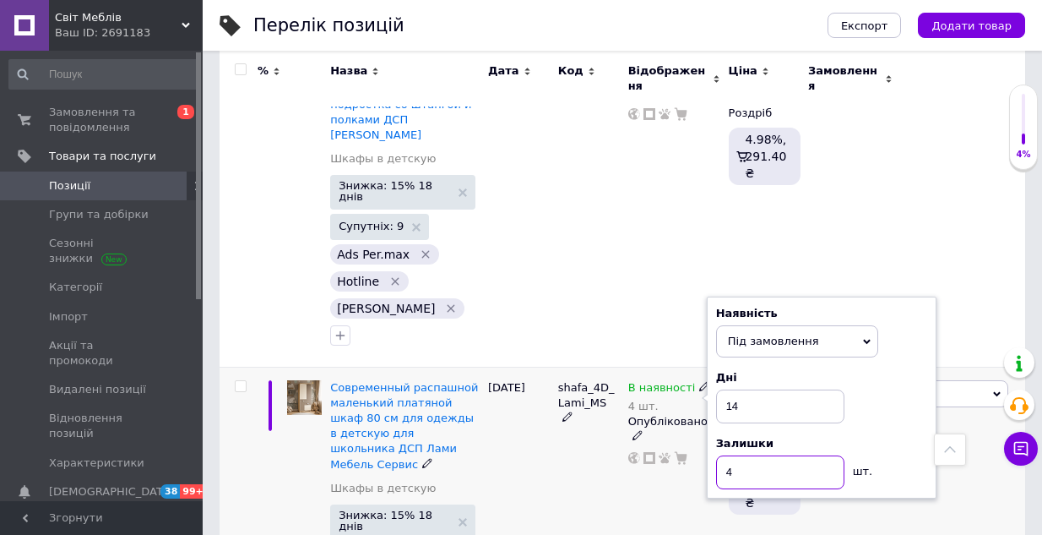
drag, startPoint x: 733, startPoint y: 298, endPoint x: 720, endPoint y: 302, distance: 14.2
click at [720, 455] on input "4" at bounding box center [780, 472] width 128 height 34
drag, startPoint x: 743, startPoint y: 235, endPoint x: 666, endPoint y: 235, distance: 76.9
click at [666, 380] on span "В наявності 4 шт. Наявність Під замовлення В наявності Немає в наявності Готово…" at bounding box center [669, 396] width 83 height 32
type input "30"
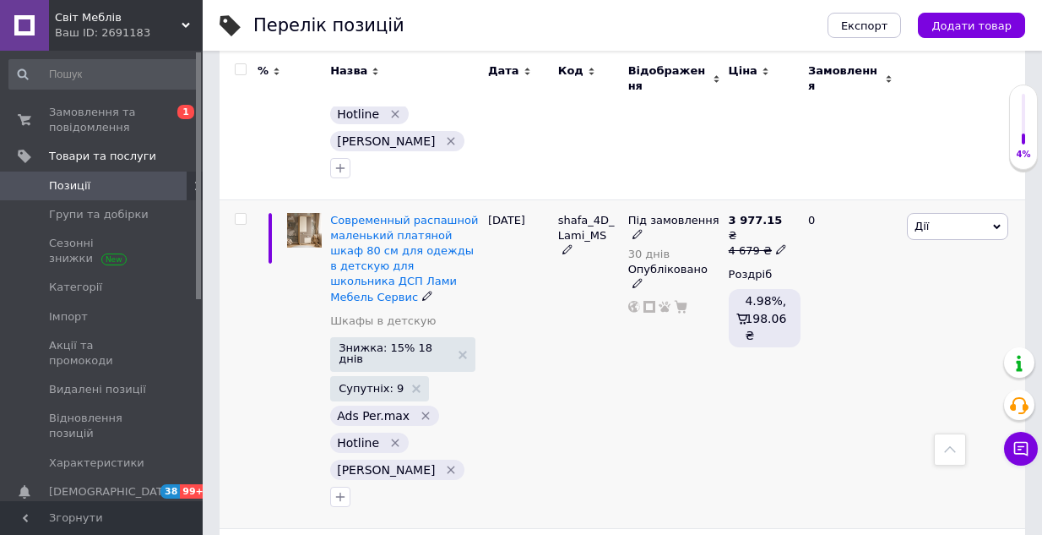
scroll to position [1182, 0]
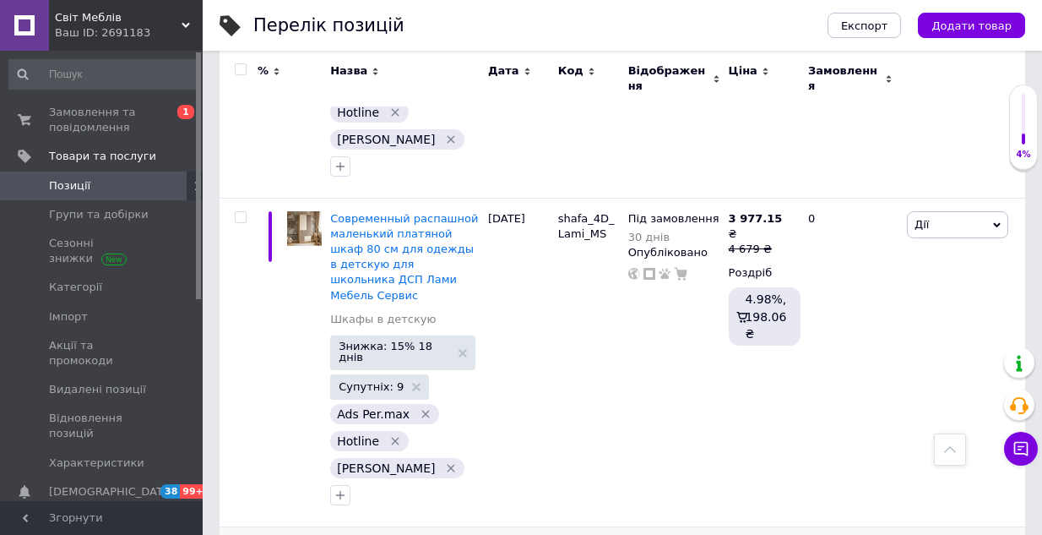
drag, startPoint x: 748, startPoint y: 342, endPoint x: 718, endPoint y: 345, distance: 30.5
type input "30"
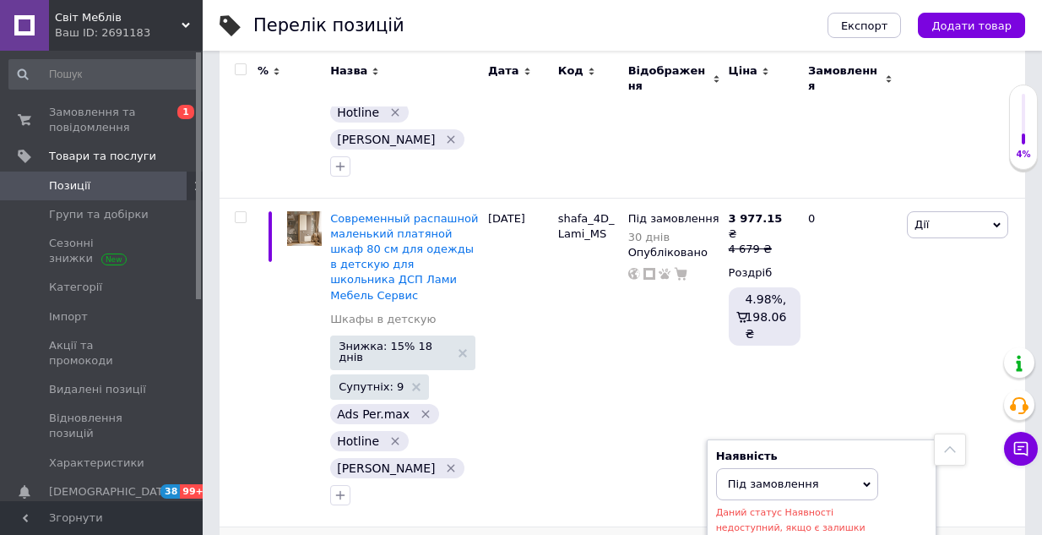
drag, startPoint x: 693, startPoint y: 418, endPoint x: 803, endPoint y: 380, distance: 116.2
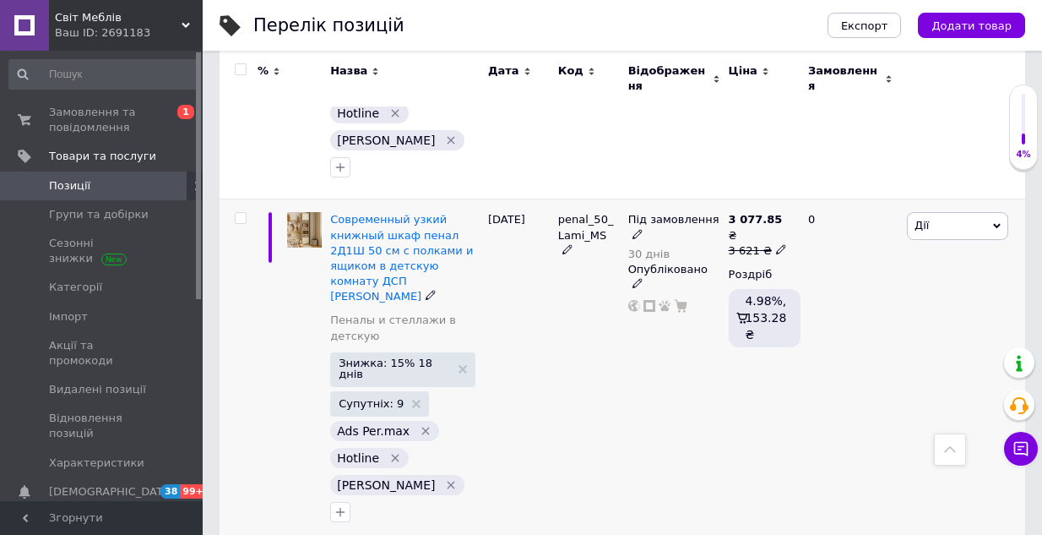
scroll to position [1520, 0]
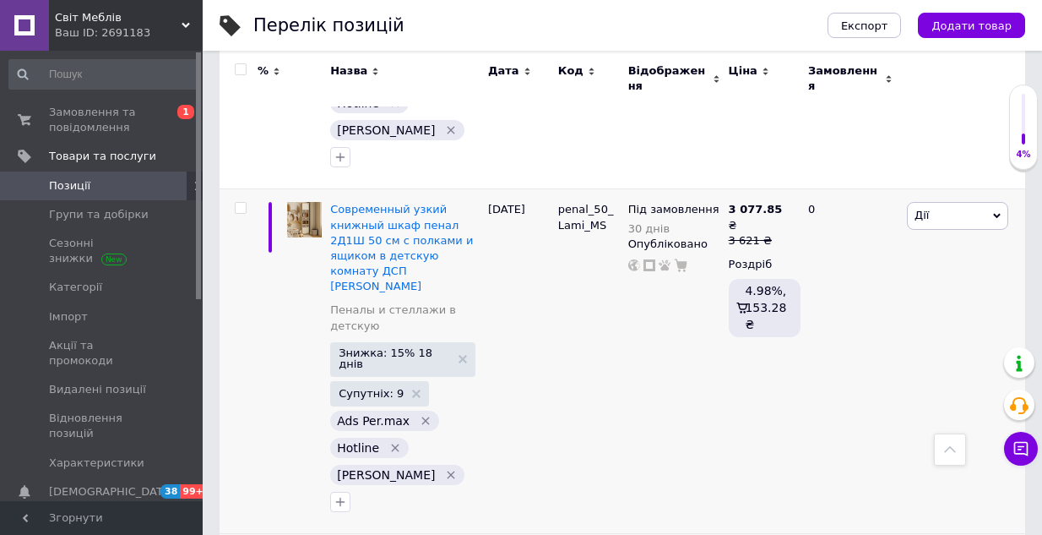
type input "30"
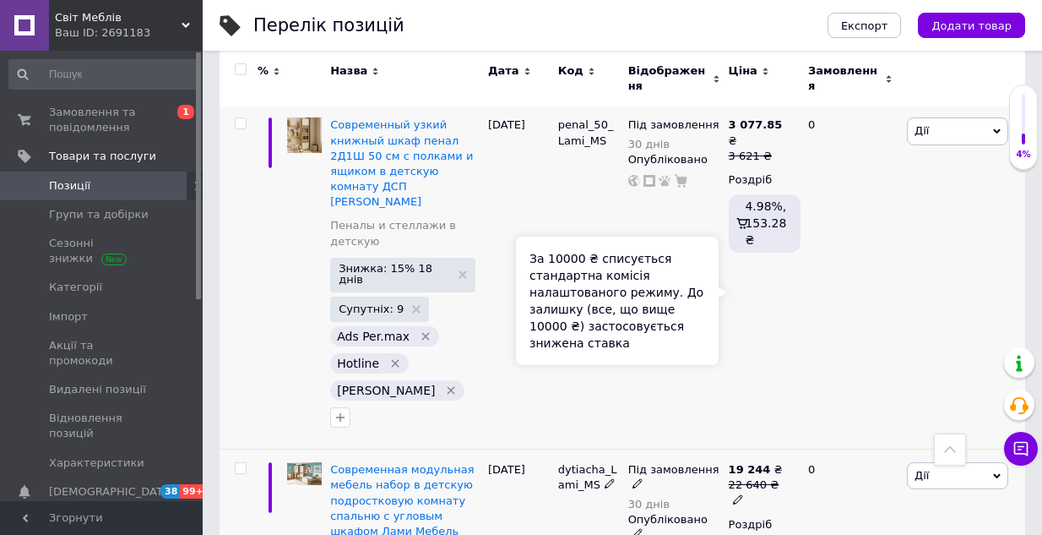
scroll to position [1774, 0]
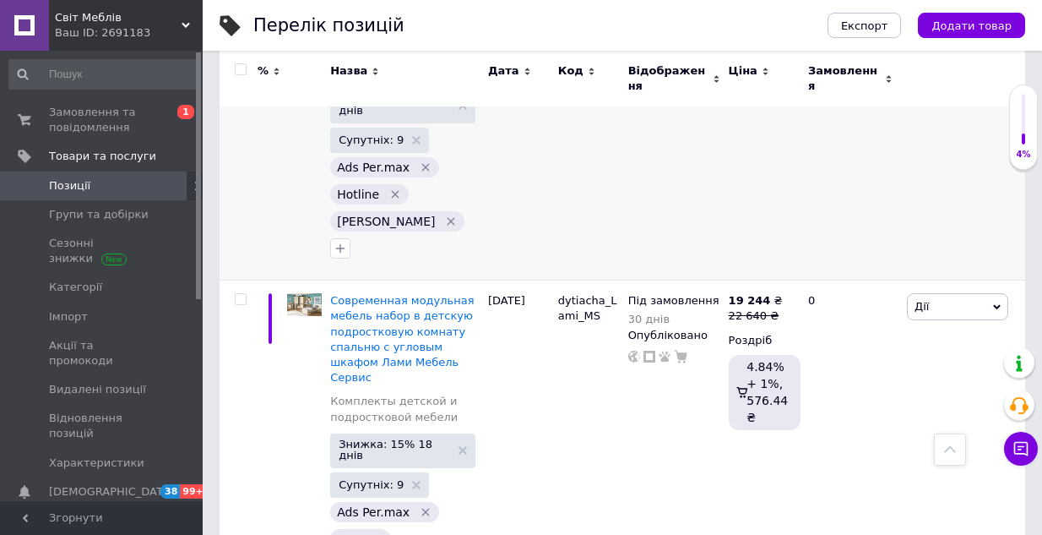
type input "30"
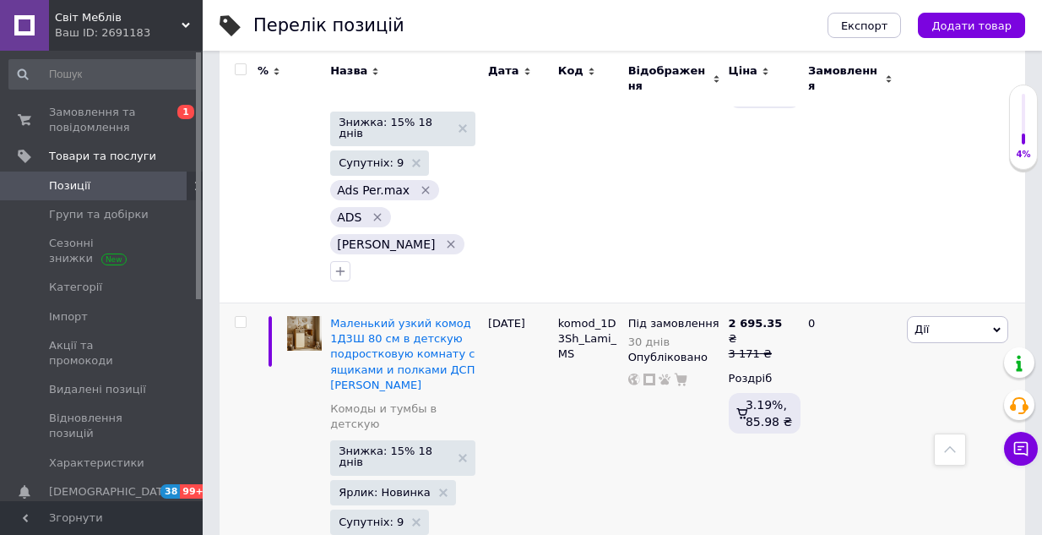
scroll to position [2112, 0]
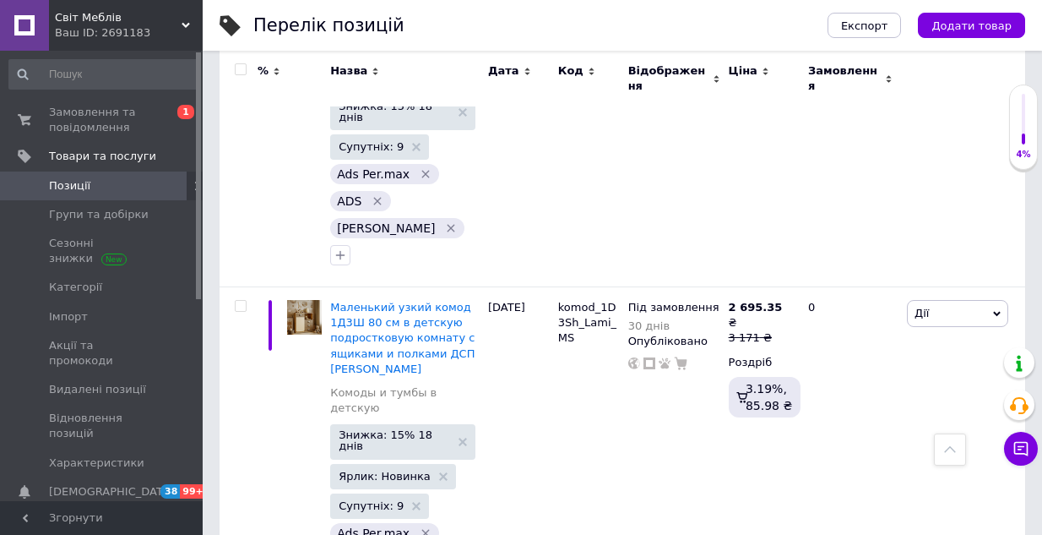
type input "30"
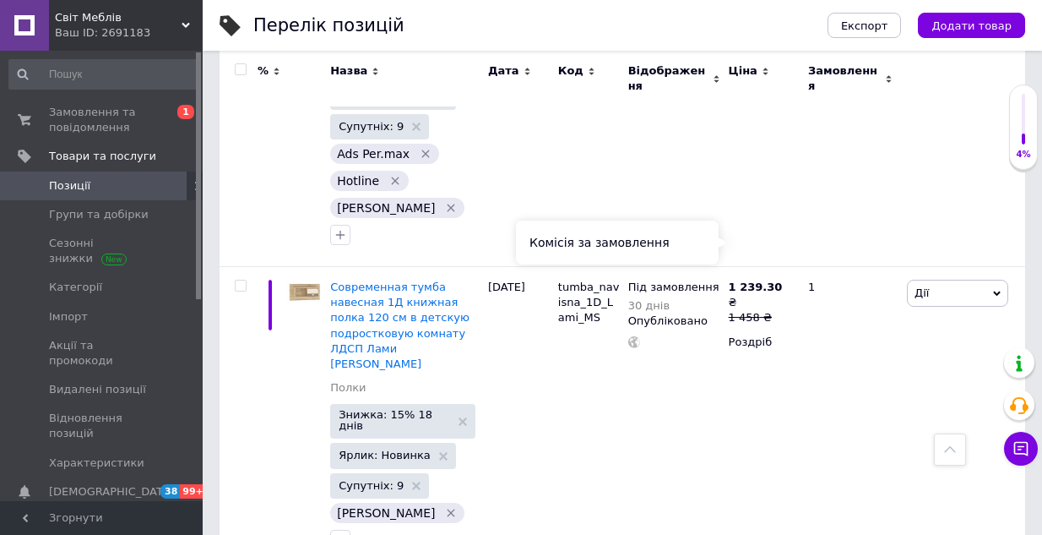
scroll to position [2449, 0]
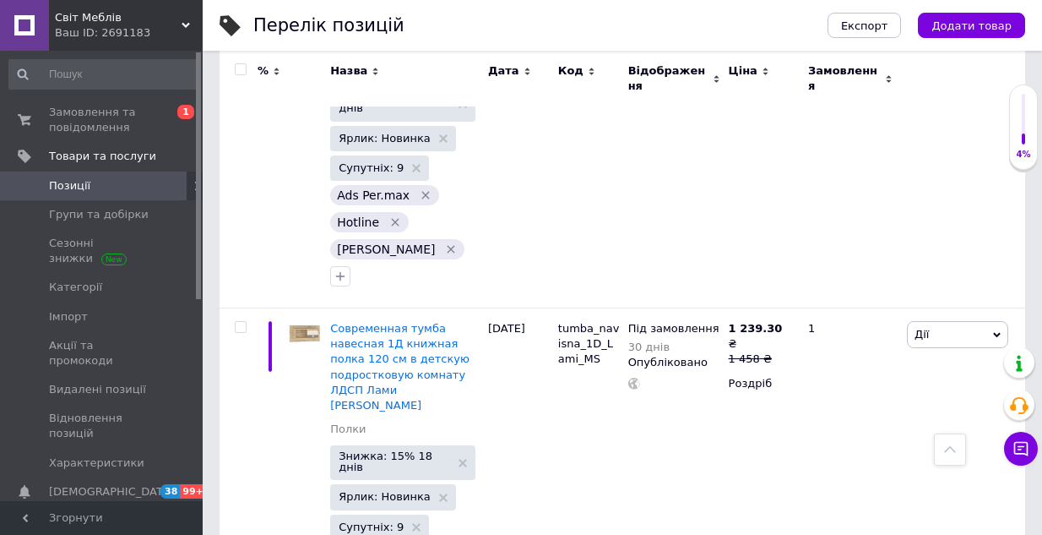
type input "30"
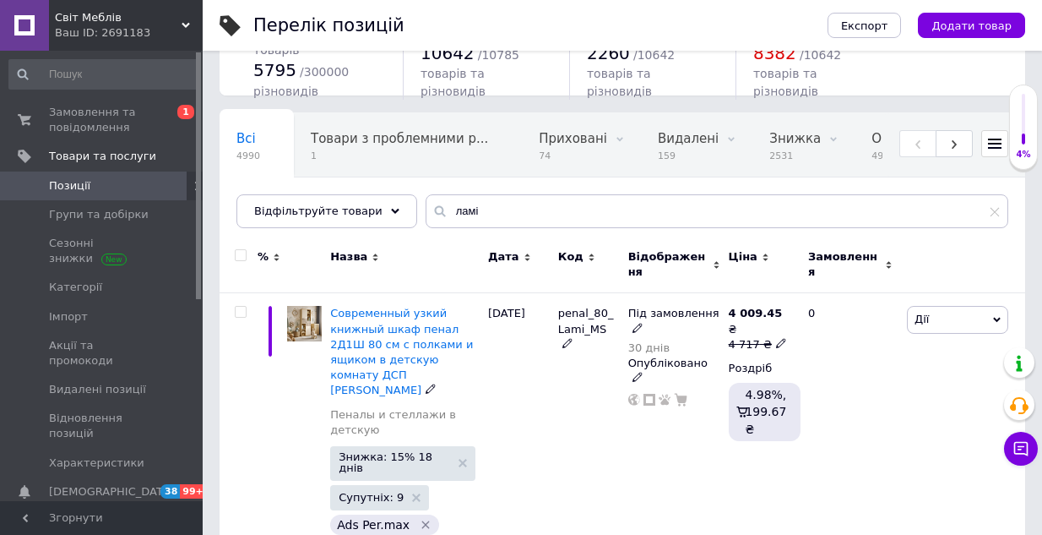
scroll to position [0, 0]
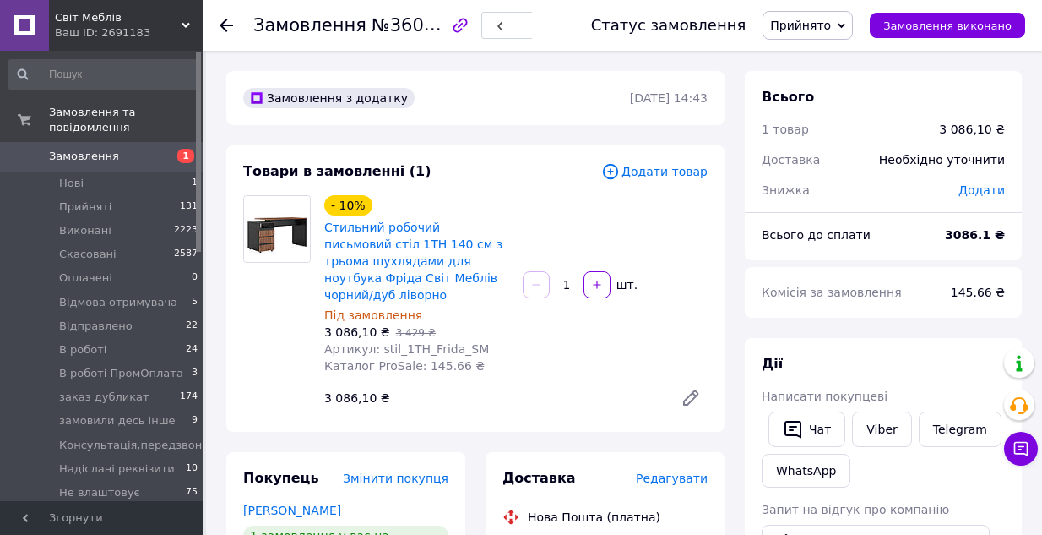
click at [845, 25] on icon at bounding box center [842, 26] width 8 height 8
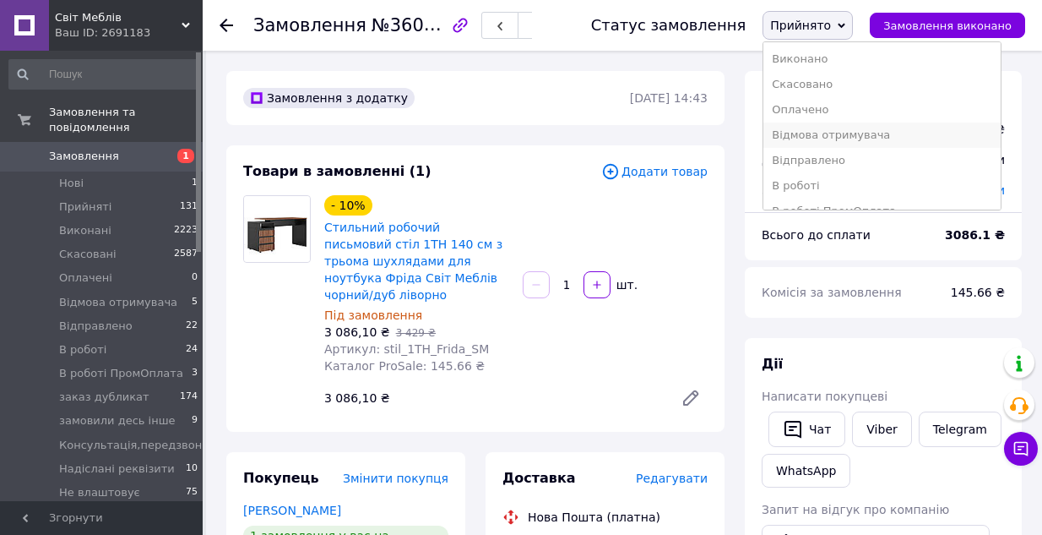
click at [838, 134] on li "Відмова отримувача" at bounding box center [882, 134] width 236 height 25
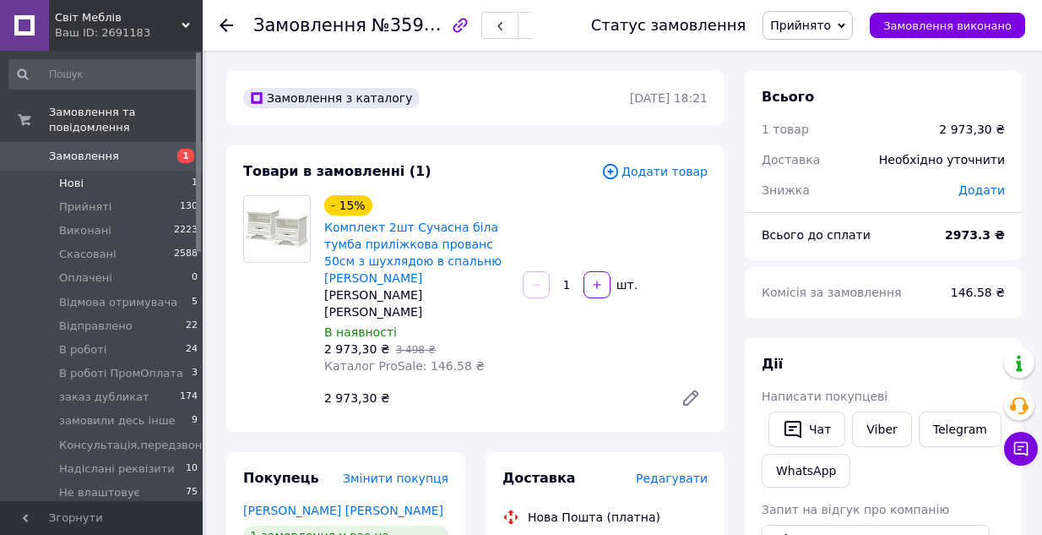
click at [83, 171] on li "Нові 1" at bounding box center [104, 183] width 208 height 24
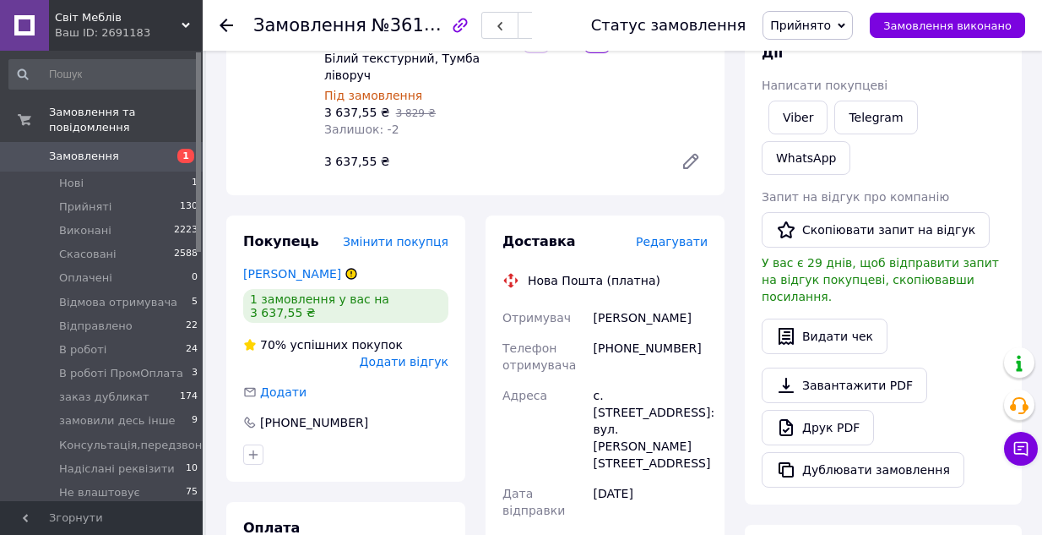
scroll to position [169, 0]
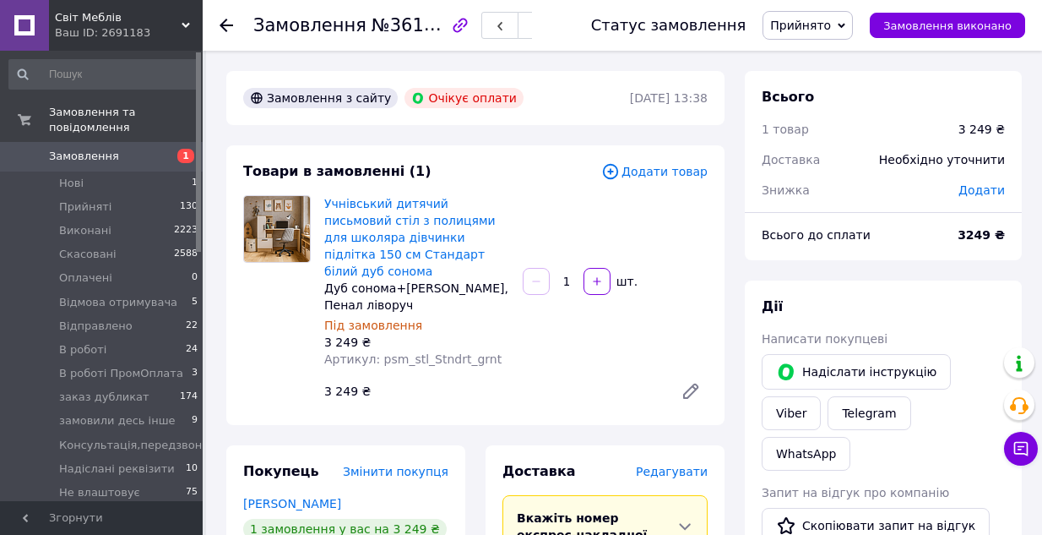
click at [845, 24] on icon at bounding box center [842, 25] width 8 height 5
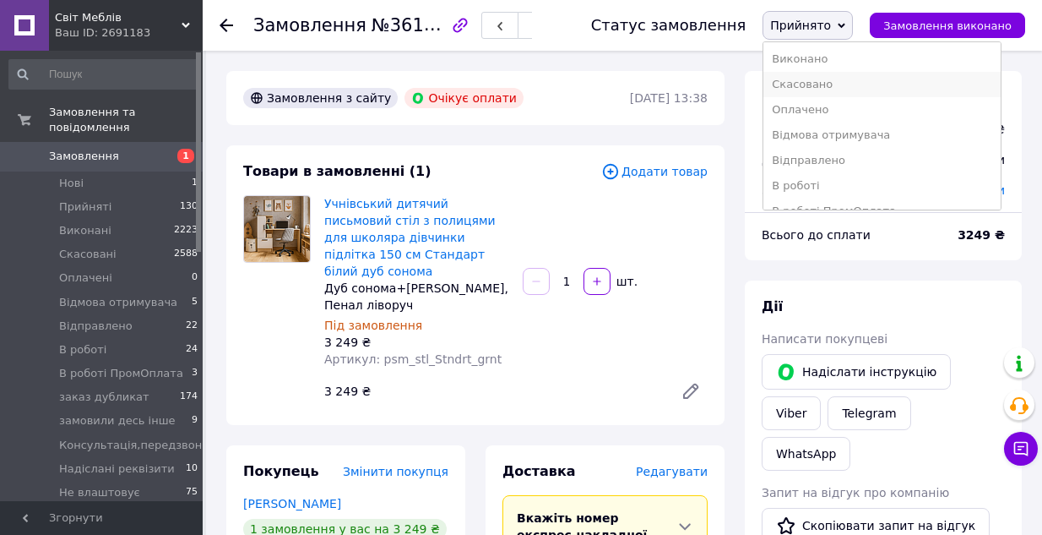
click at [822, 79] on li "Скасовано" at bounding box center [882, 84] width 236 height 25
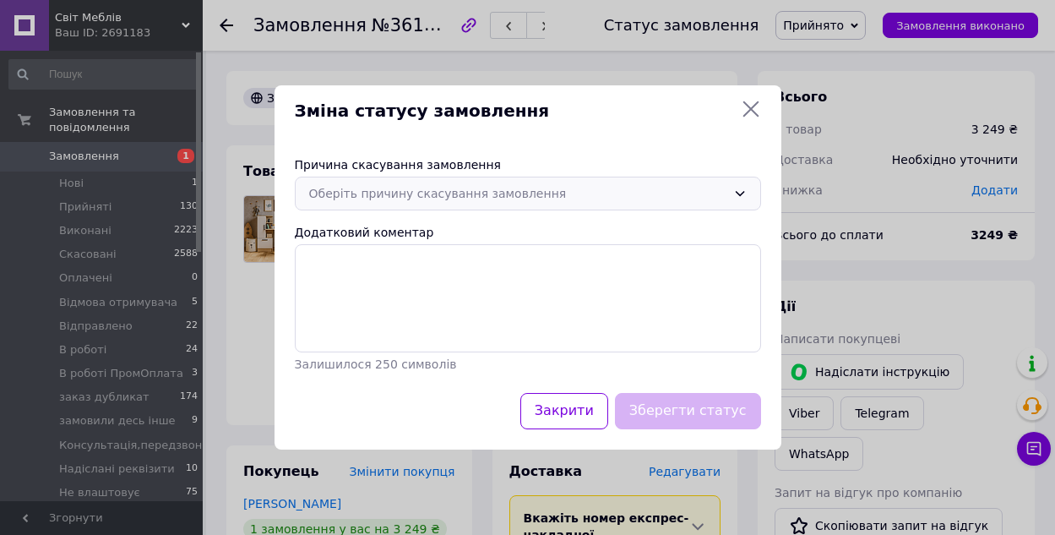
click at [734, 191] on icon at bounding box center [740, 194] width 14 height 14
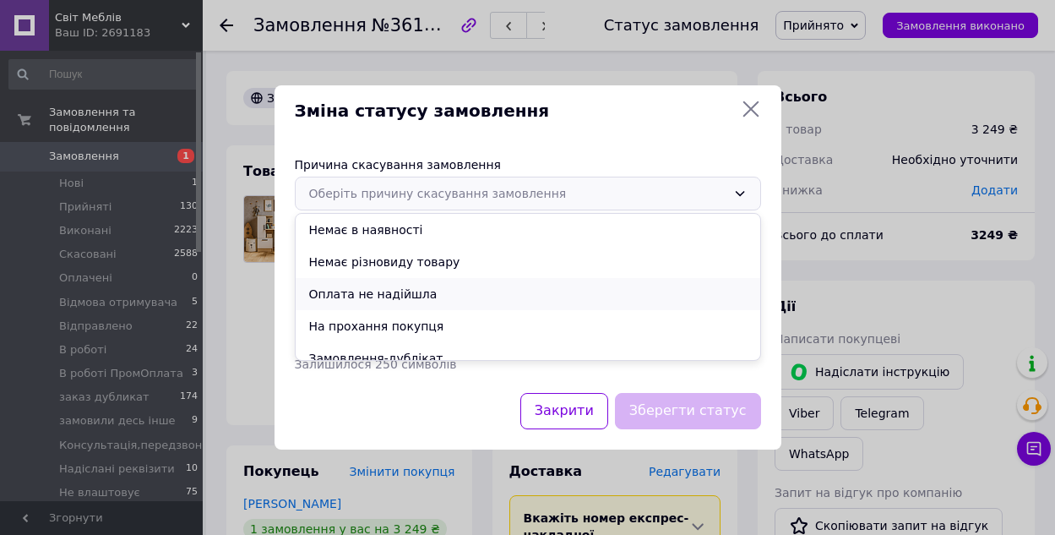
click at [373, 291] on li "Оплата не надійшла" at bounding box center [528, 294] width 465 height 32
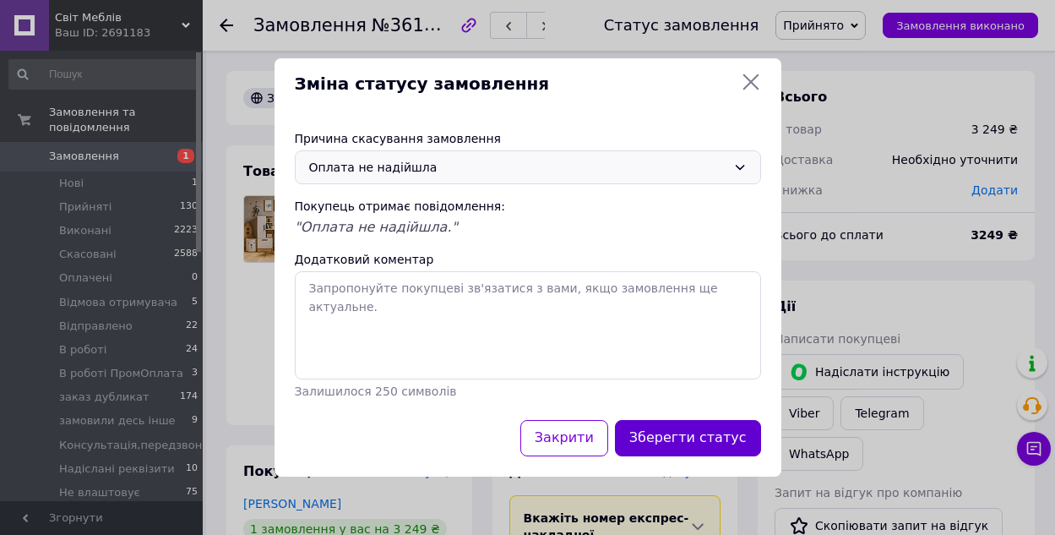
click at [688, 447] on button "Зберегти статус" at bounding box center [688, 438] width 146 height 36
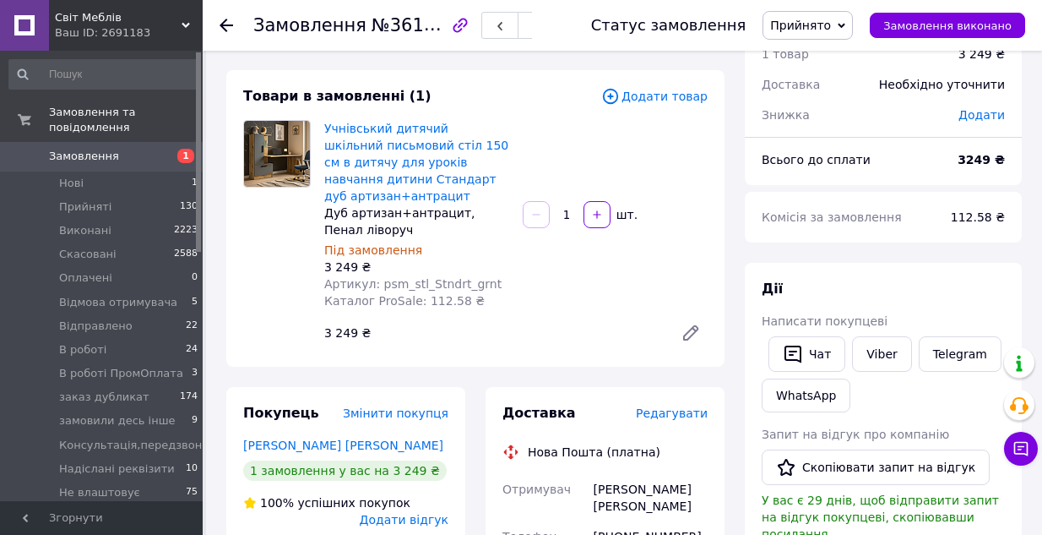
scroll to position [84, 0]
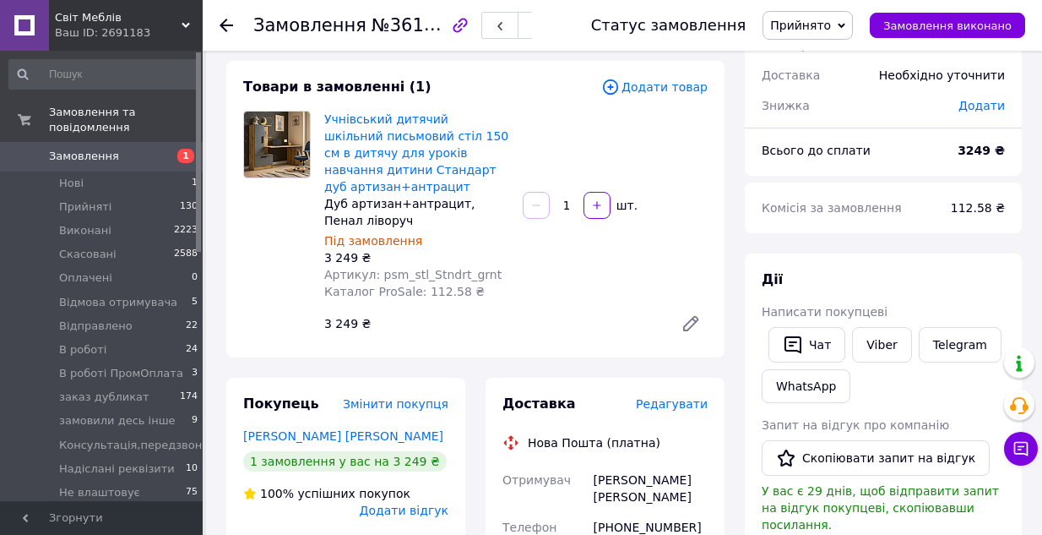
click at [470, 24] on icon "button" at bounding box center [460, 25] width 20 height 20
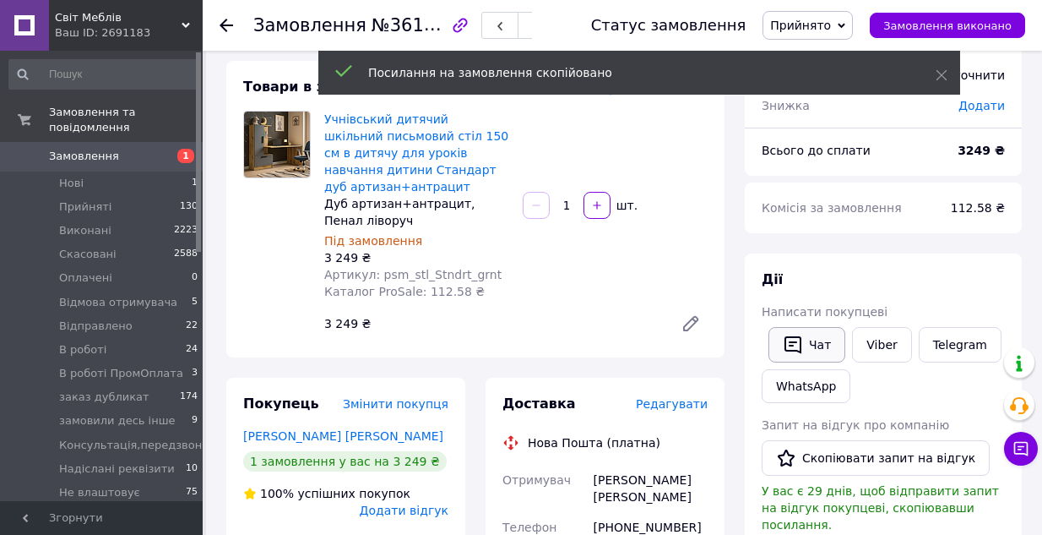
click at [809, 337] on button "Чат" at bounding box center [807, 344] width 77 height 35
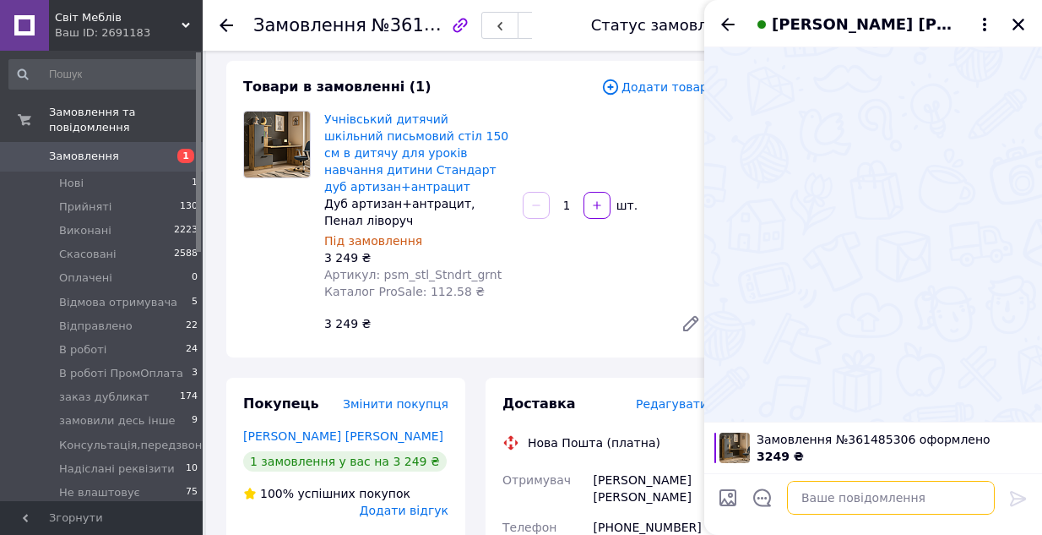
paste textarea "https://my.prom.ua/ua/cabinet/user/orders/361485306"
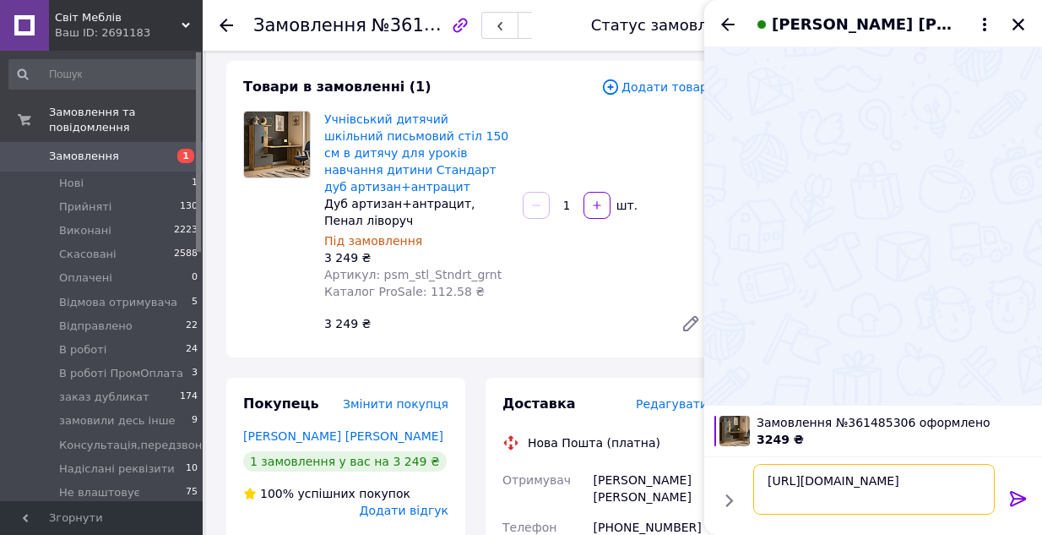
type textarea "https://my.prom.ua/ua/cabinet/user/orders/361485306"
click at [1014, 497] on icon at bounding box center [1018, 498] width 16 height 15
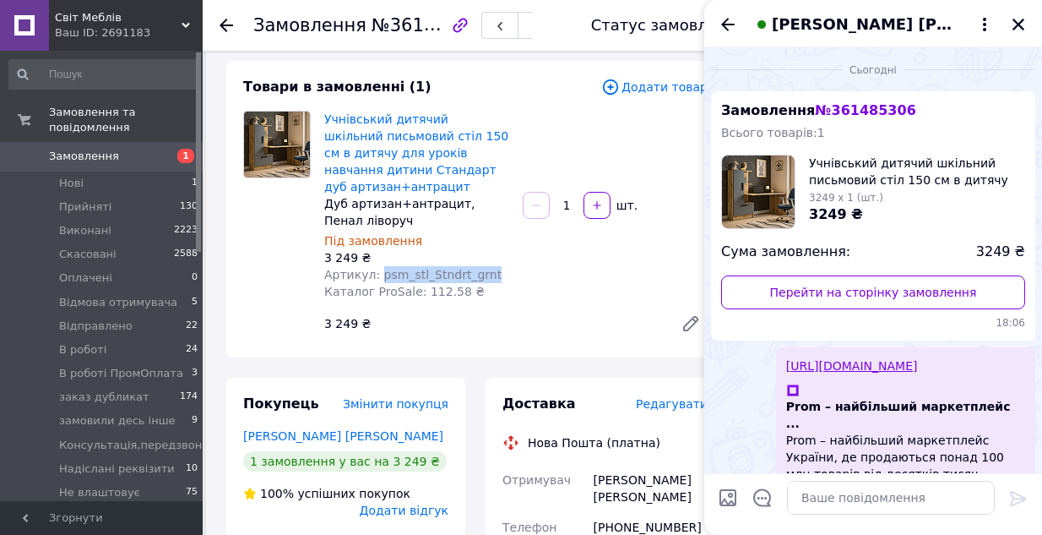
copy span "psm_stl_Stndrt_grnt"
drag, startPoint x: 479, startPoint y: 258, endPoint x: 375, endPoint y: 264, distance: 104.1
click at [375, 266] on div "Артикул: psm_stl_Stndrt_grnt" at bounding box center [416, 274] width 185 height 17
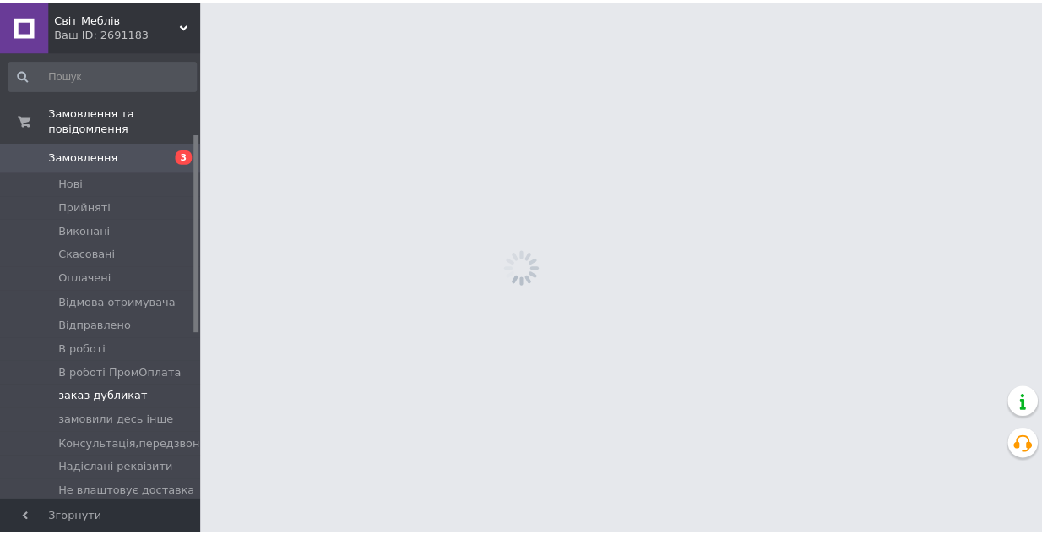
scroll to position [253, 0]
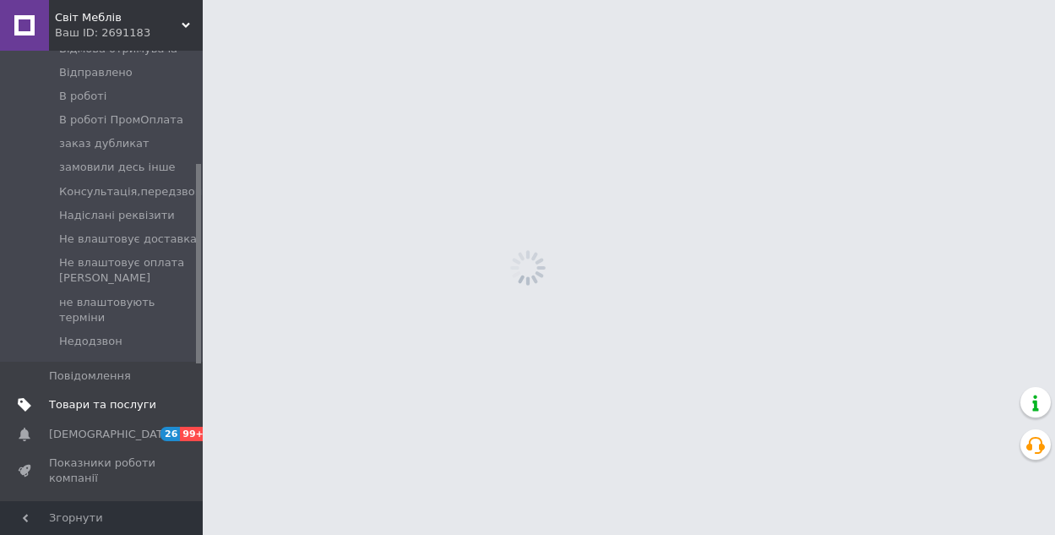
click at [87, 397] on span "Товари та послуги" at bounding box center [102, 404] width 107 height 15
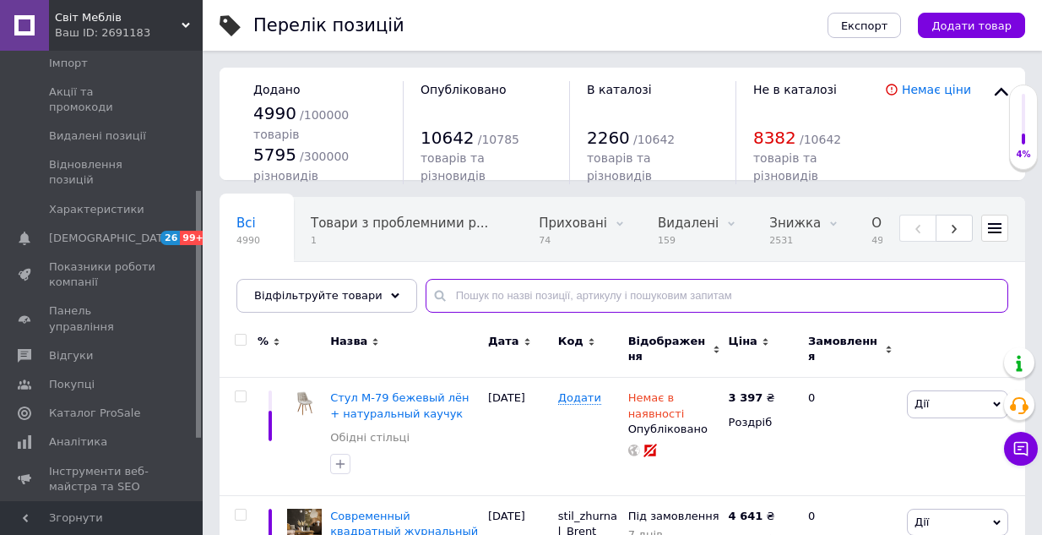
click at [463, 294] on input "text" at bounding box center [717, 296] width 583 height 34
paste input "psm_stl_Stndrt_grnt"
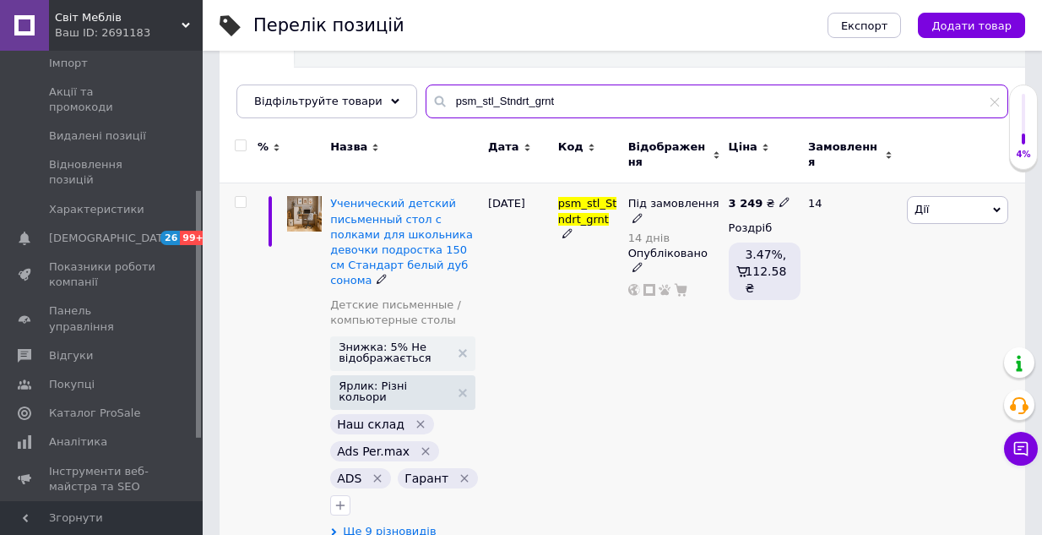
scroll to position [193, 0]
type input "psm_stl_Stndrt_grnt"
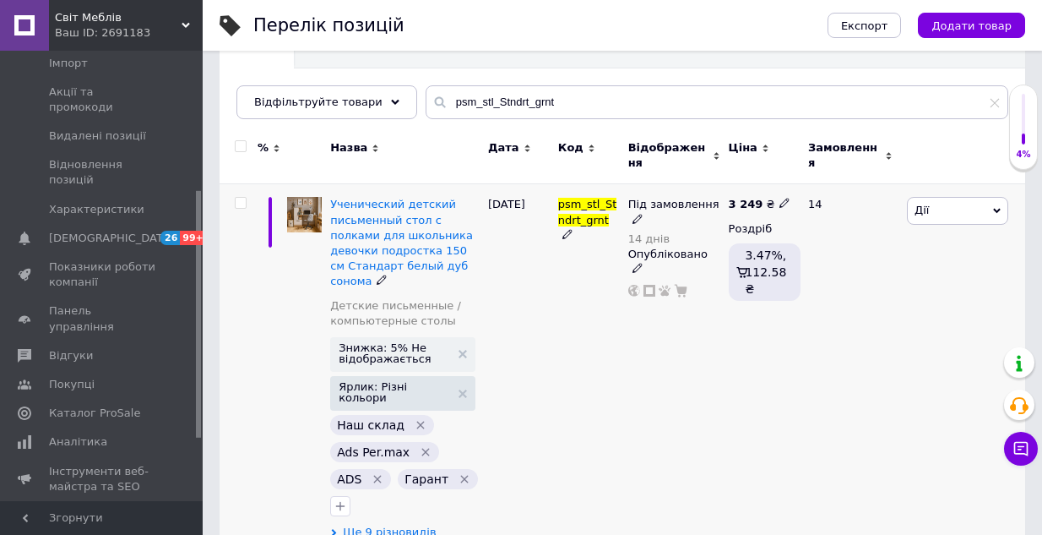
click at [397, 525] on span "Ще 9 різновидів" at bounding box center [389, 532] width 93 height 15
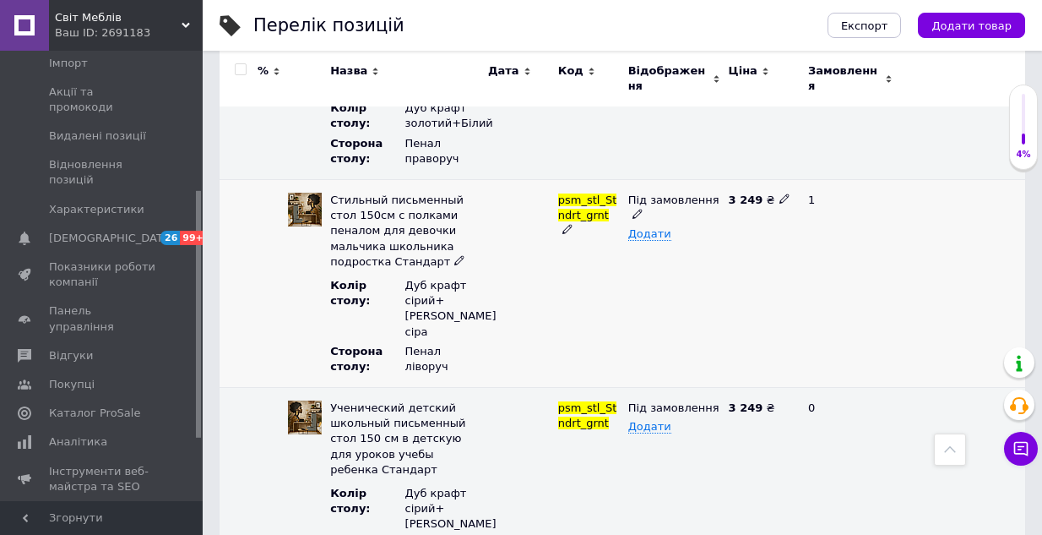
scroll to position [1629, 0]
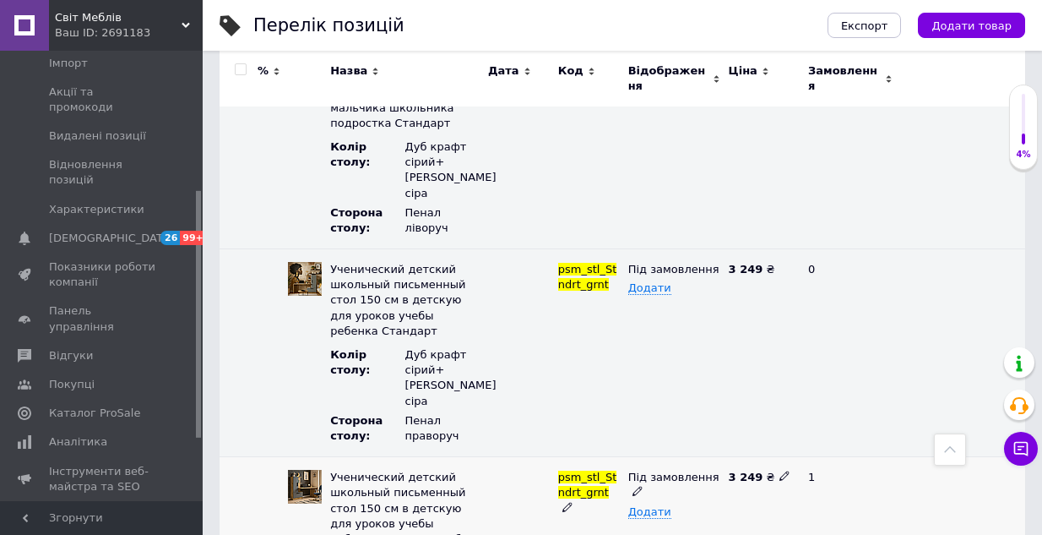
scroll to position [1714, 0]
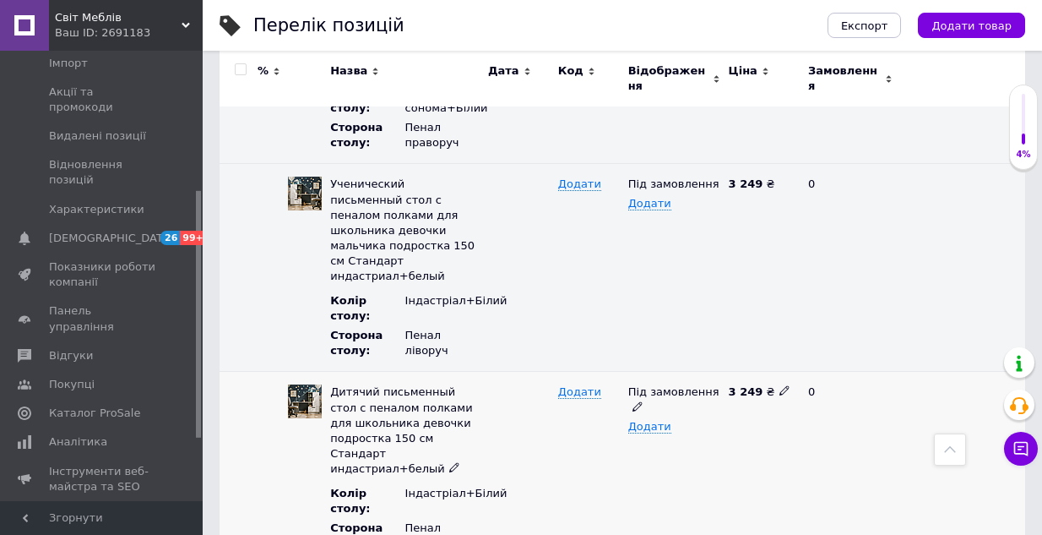
scroll to position [759, 0]
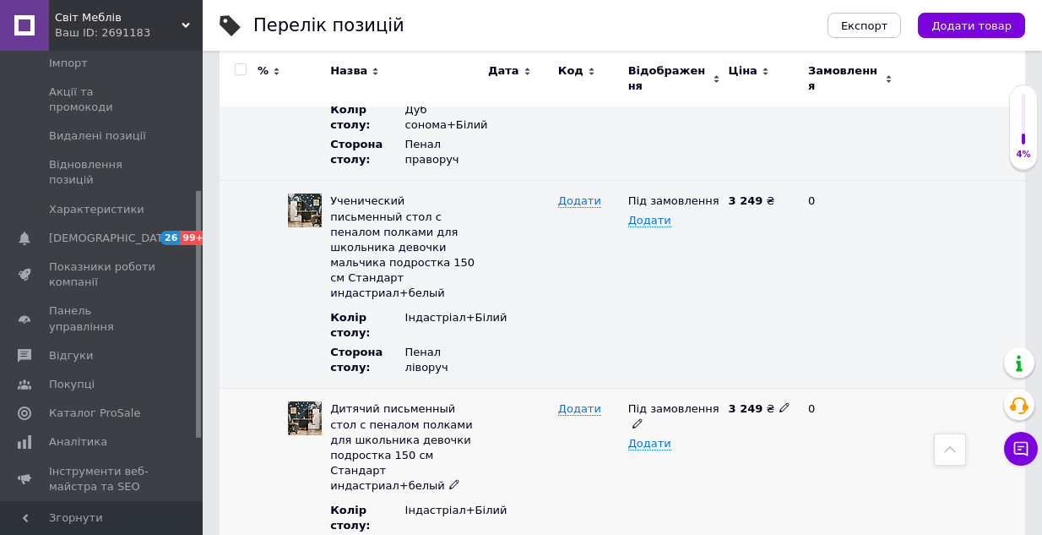
click at [639, 418] on icon at bounding box center [638, 423] width 10 height 10
click at [658, 508] on li "Готово до відправки" at bounding box center [671, 527] width 98 height 39
click at [660, 437] on span "Додати" at bounding box center [649, 444] width 43 height 14
type input "1"
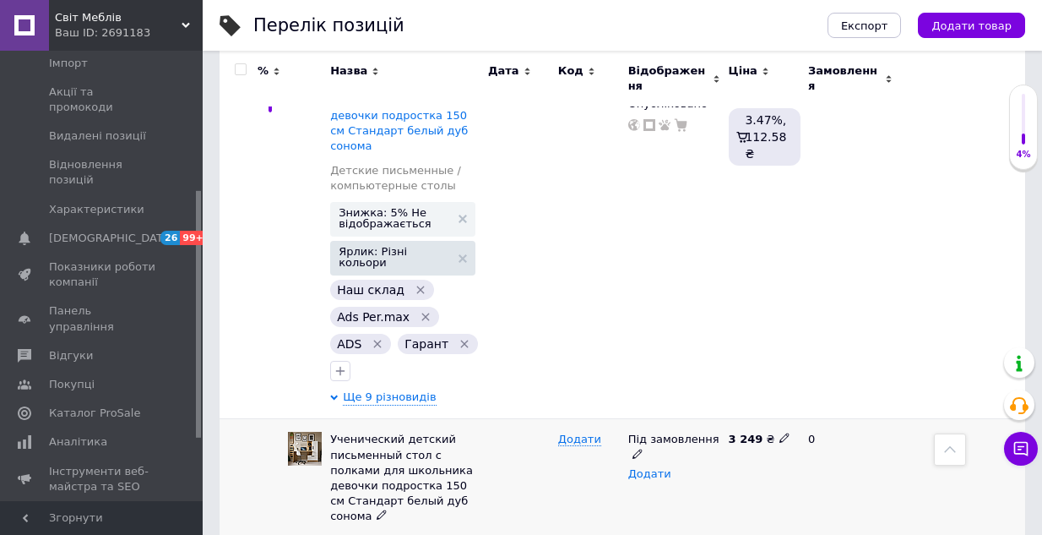
scroll to position [253, 0]
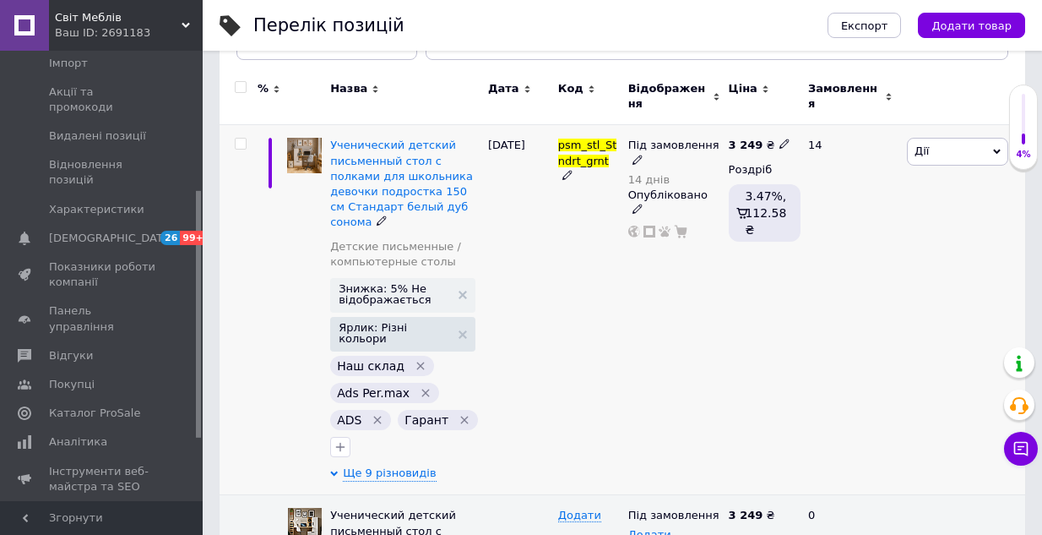
click at [634, 155] on icon at bounding box center [638, 160] width 10 height 10
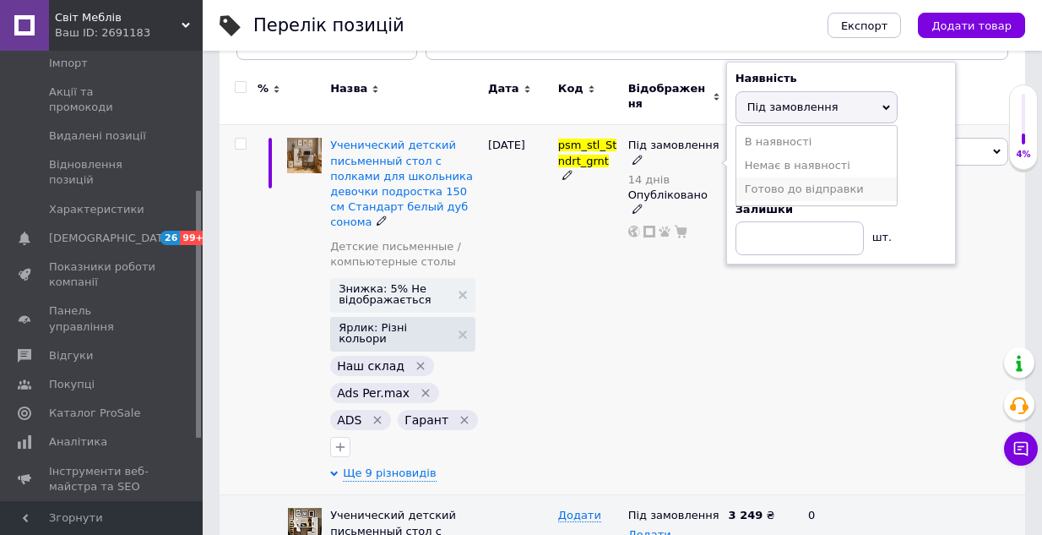
click at [764, 177] on li "Готово до відправки" at bounding box center [817, 189] width 160 height 24
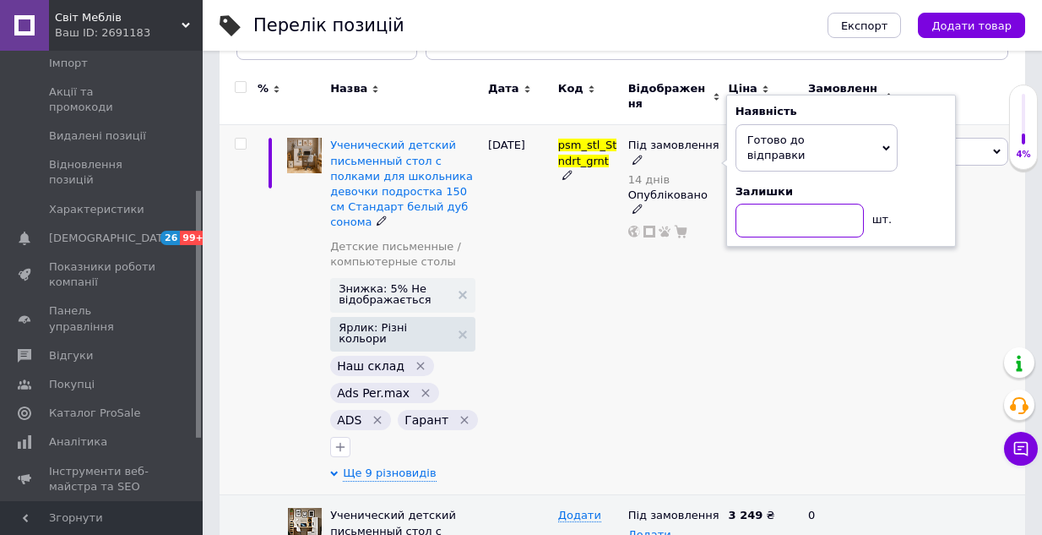
click at [749, 204] on input at bounding box center [800, 221] width 128 height 34
type input "2"
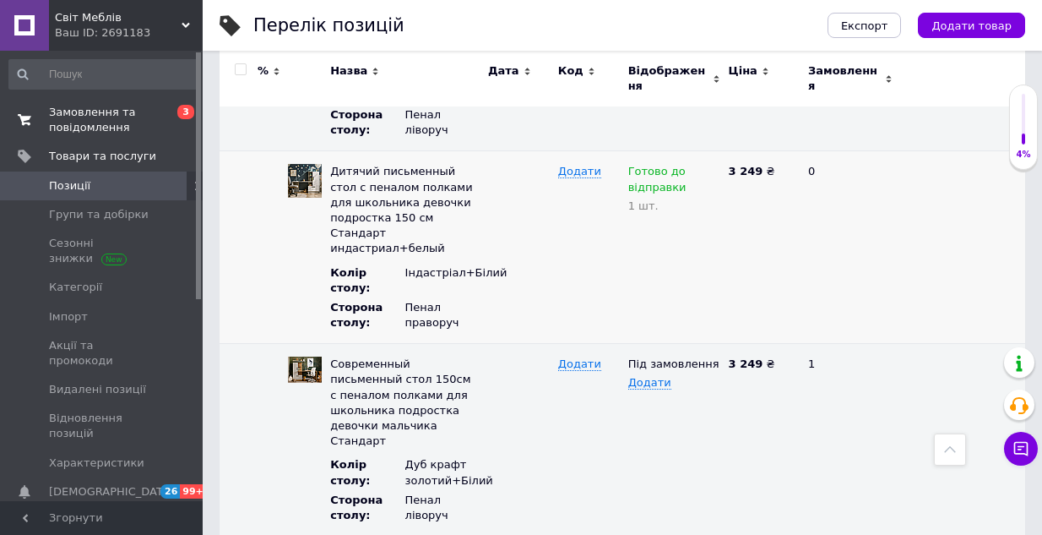
scroll to position [928, 0]
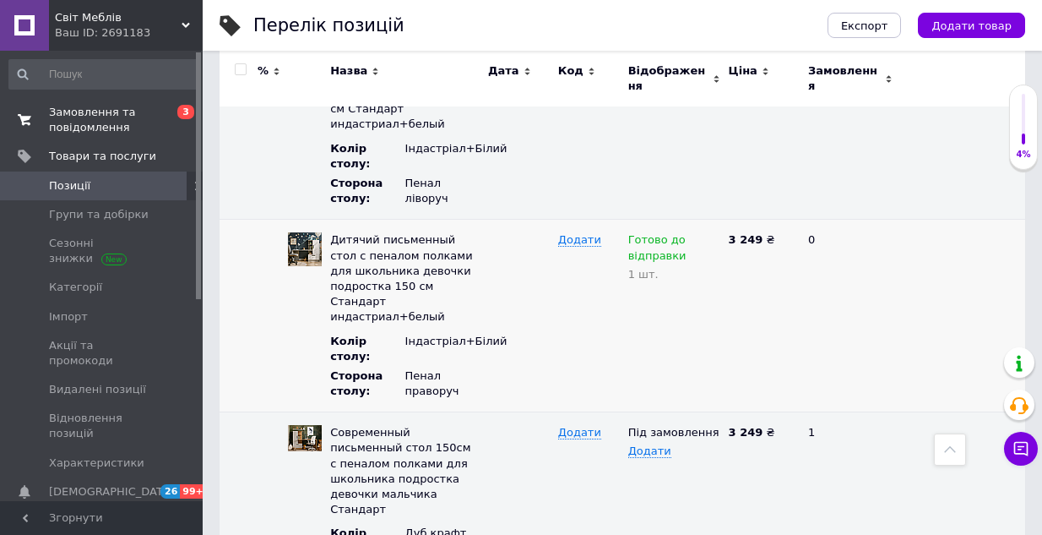
click at [77, 111] on span "Замовлення та повідомлення" at bounding box center [102, 120] width 107 height 30
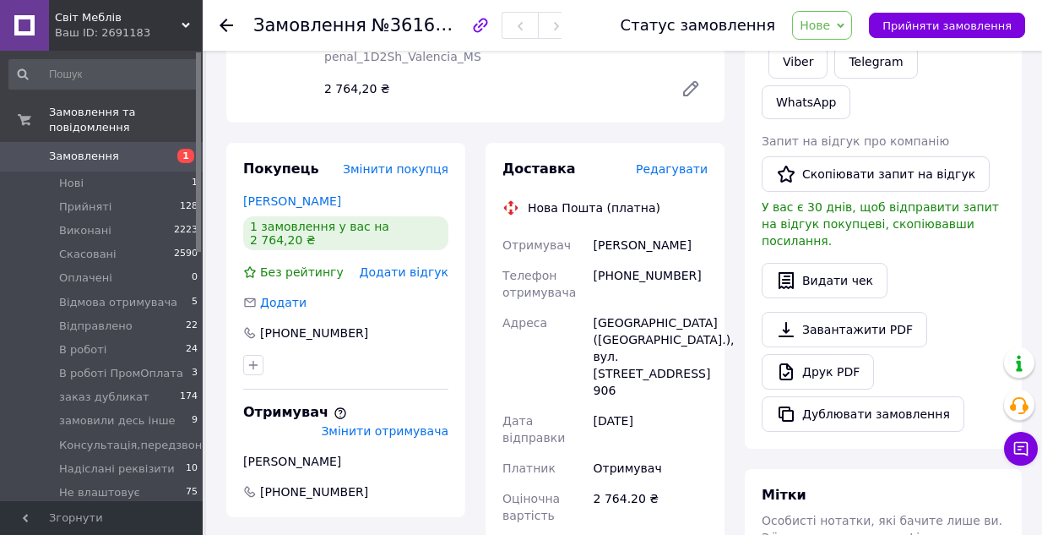
scroll to position [338, 0]
